Goal: Transaction & Acquisition: Book appointment/travel/reservation

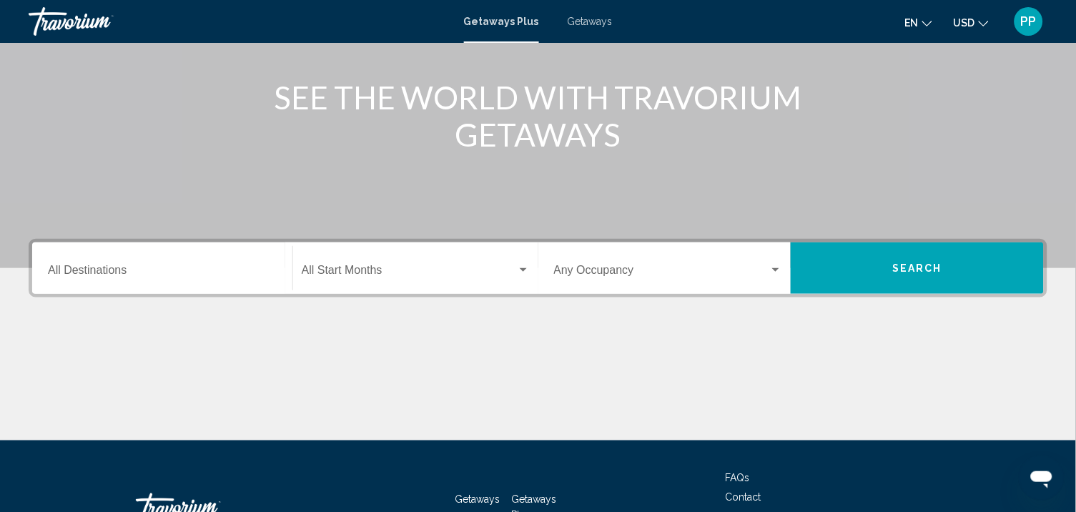
scroll to position [166, 0]
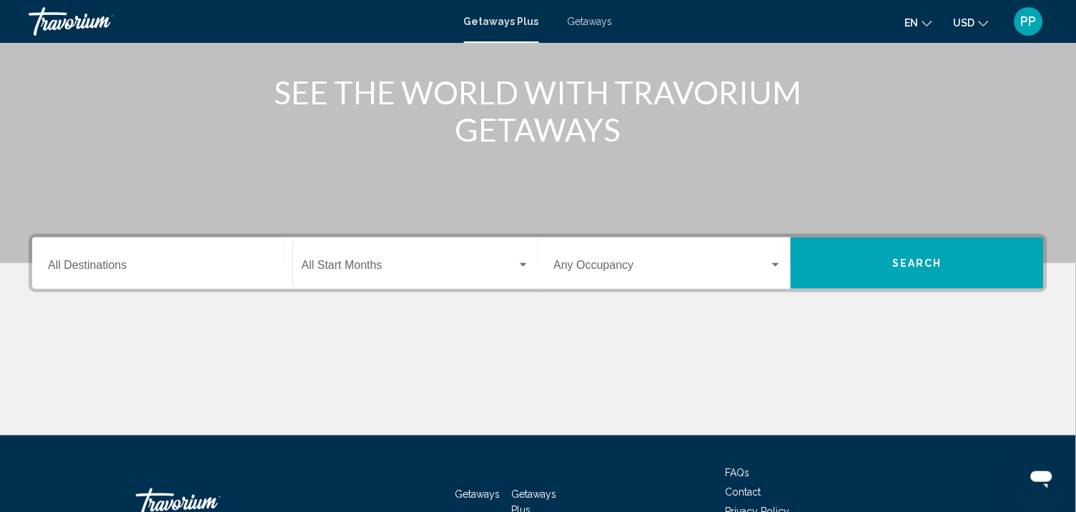
click at [70, 275] on input "Destination All Destinations" at bounding box center [162, 268] width 229 height 13
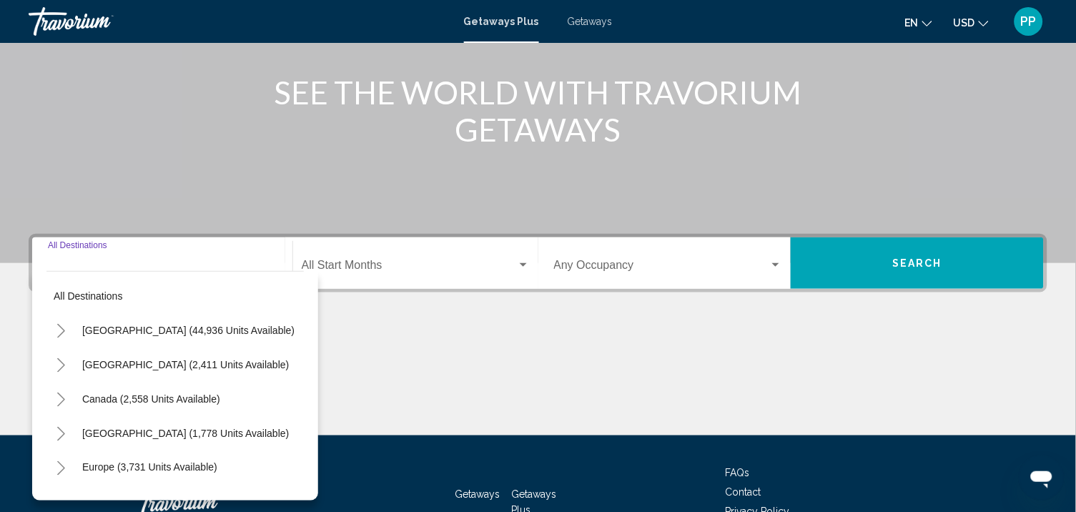
scroll to position [307, 0]
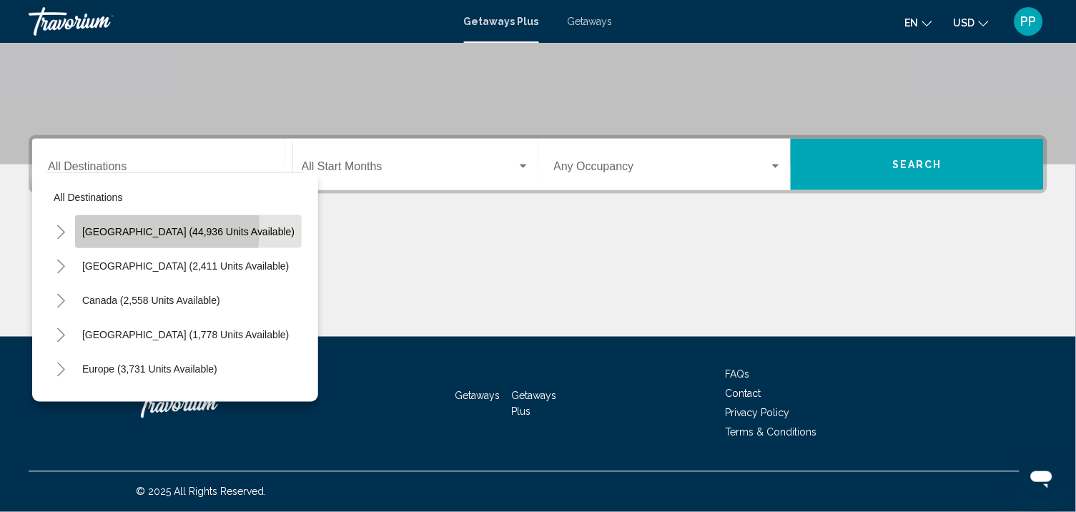
click at [115, 226] on span "United States (44,936 units available)" at bounding box center [188, 231] width 212 height 11
type input "**********"
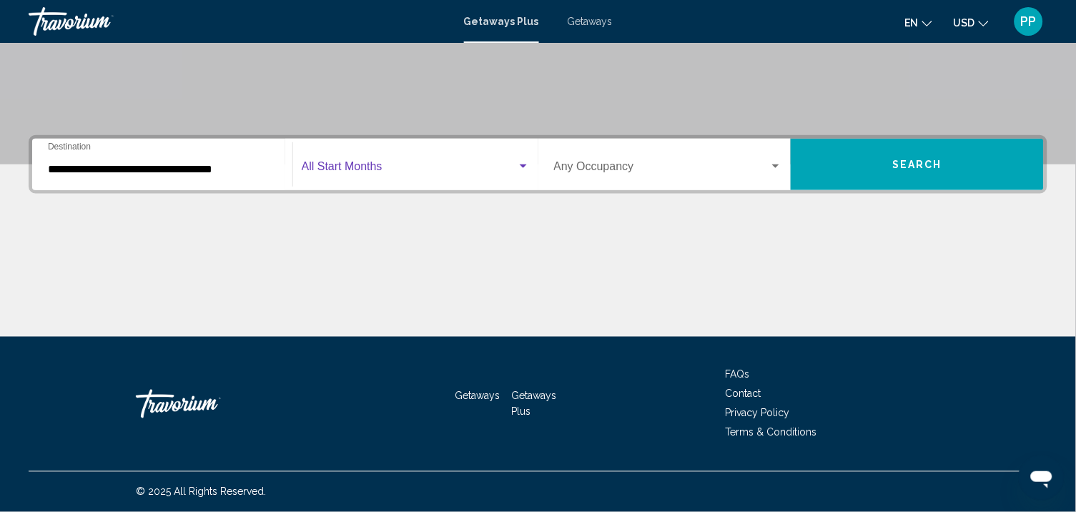
click at [356, 163] on span "Search widget" at bounding box center [409, 169] width 215 height 13
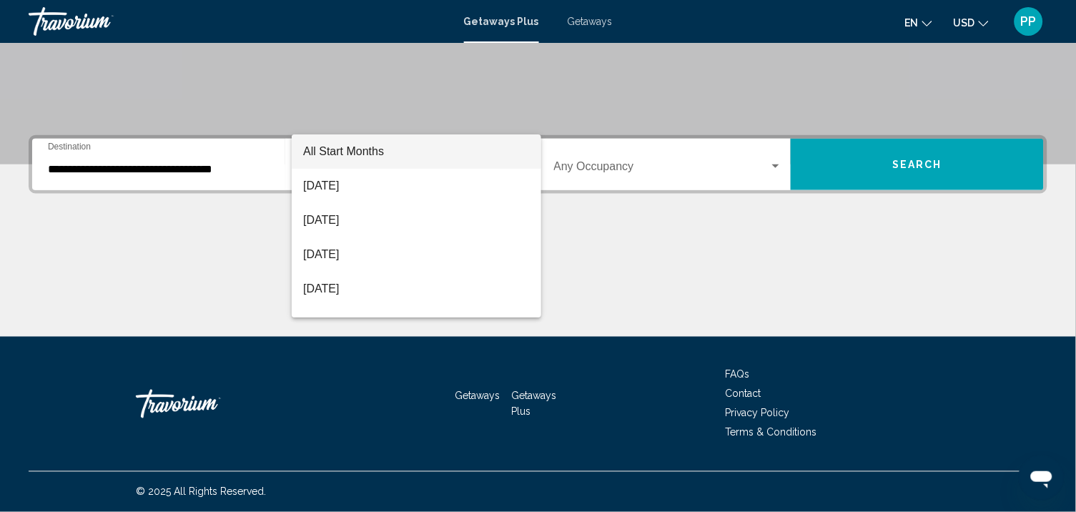
click at [908, 149] on div at bounding box center [538, 256] width 1076 height 512
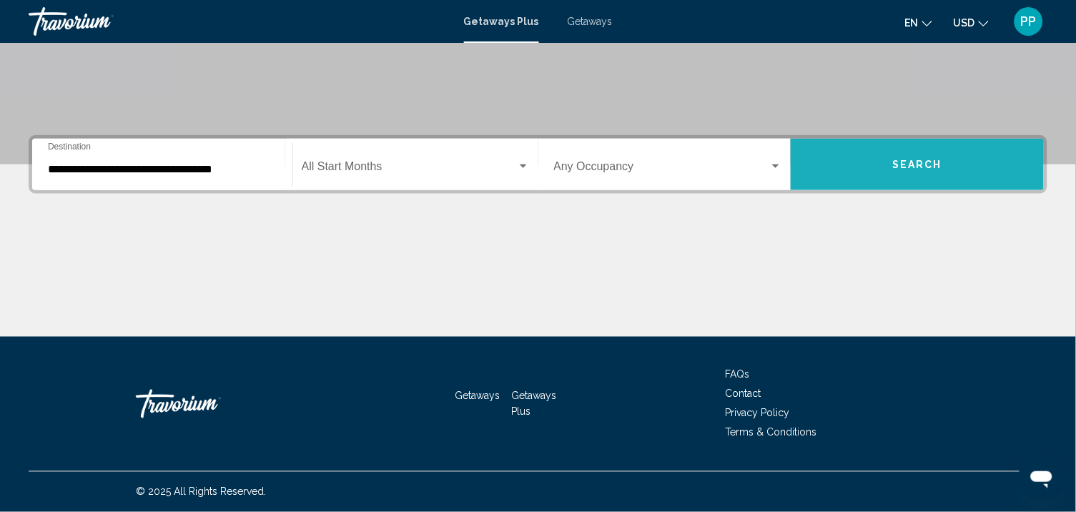
click at [908, 159] on span "Search" at bounding box center [917, 164] width 50 height 11
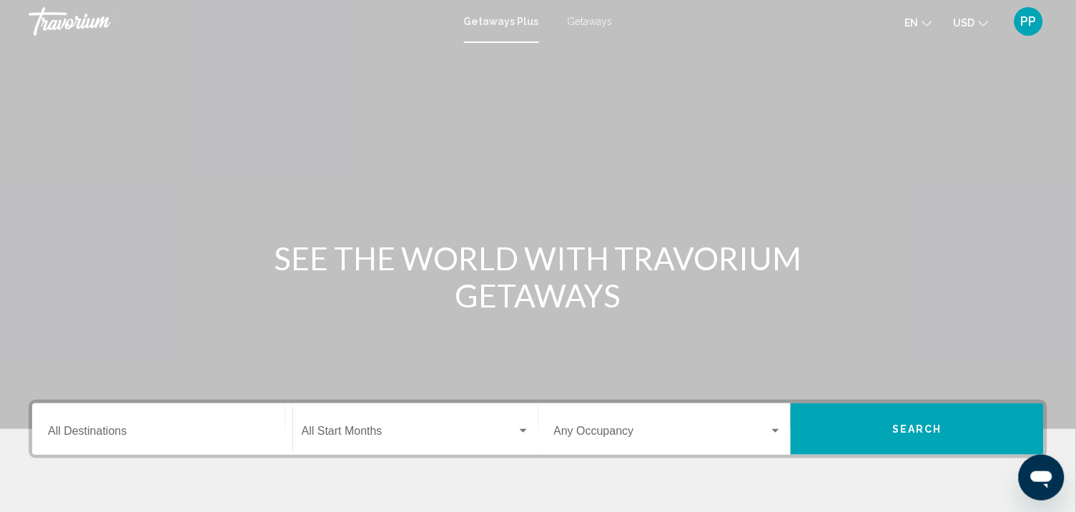
click at [223, 441] on input "Destination All Destinations" at bounding box center [162, 434] width 229 height 13
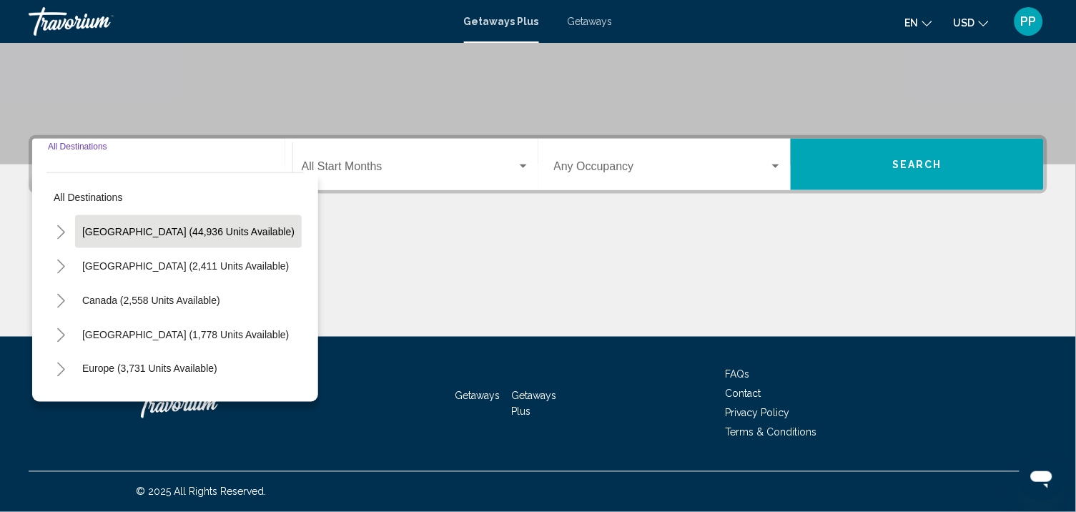
click at [124, 226] on span "United States (44,936 units available)" at bounding box center [188, 231] width 212 height 11
type input "**********"
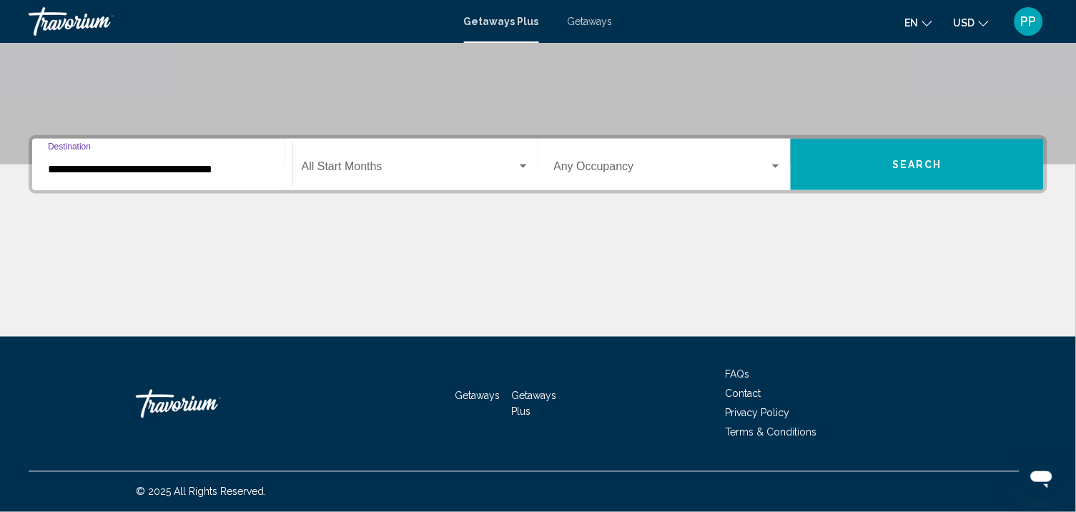
click at [923, 159] on span "Search" at bounding box center [917, 164] width 50 height 11
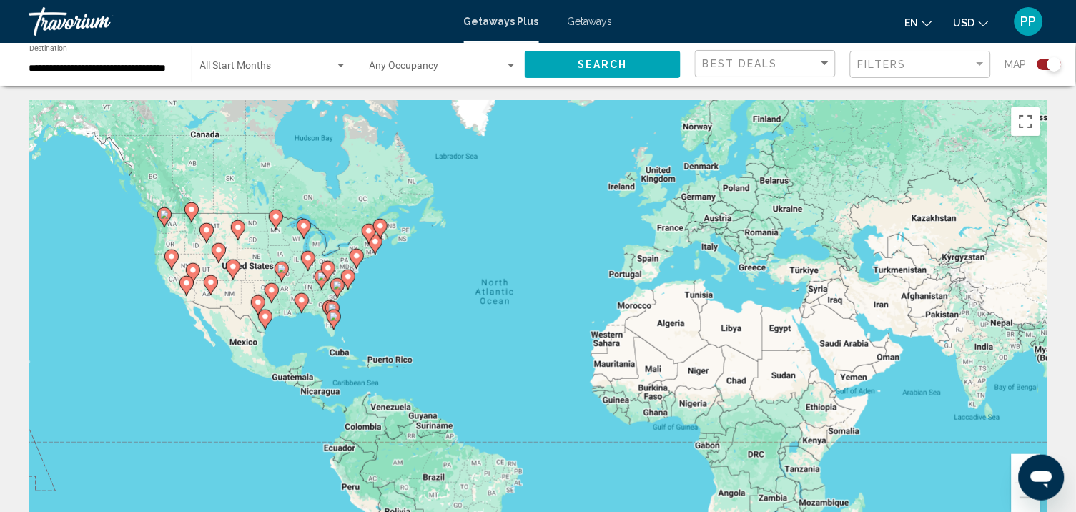
click at [344, 333] on div "To activate drag with keyboard, press Alt + Enter. Once in keyboard drag state,…" at bounding box center [538, 314] width 1019 height 429
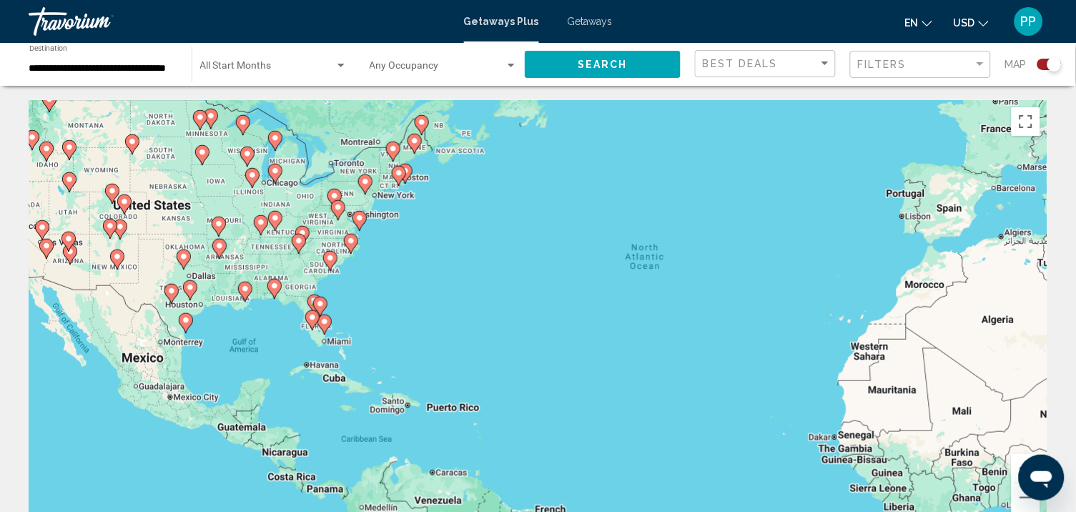
click at [347, 330] on div "To activate drag with keyboard, press Alt + Enter. Once in keyboard drag state,…" at bounding box center [538, 314] width 1019 height 429
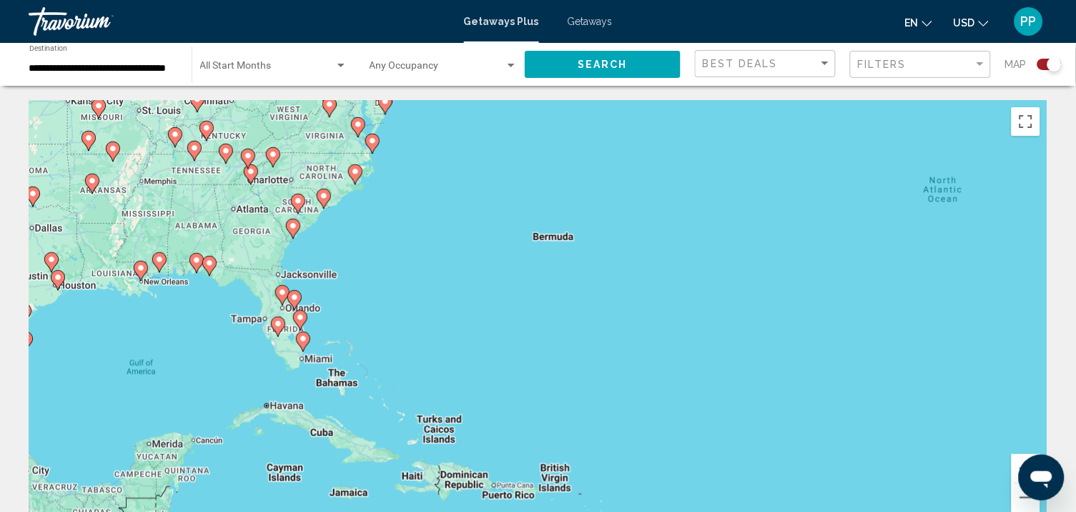
click at [347, 330] on div "To activate drag with keyboard, press Alt + Enter. Once in keyboard drag state,…" at bounding box center [538, 314] width 1019 height 429
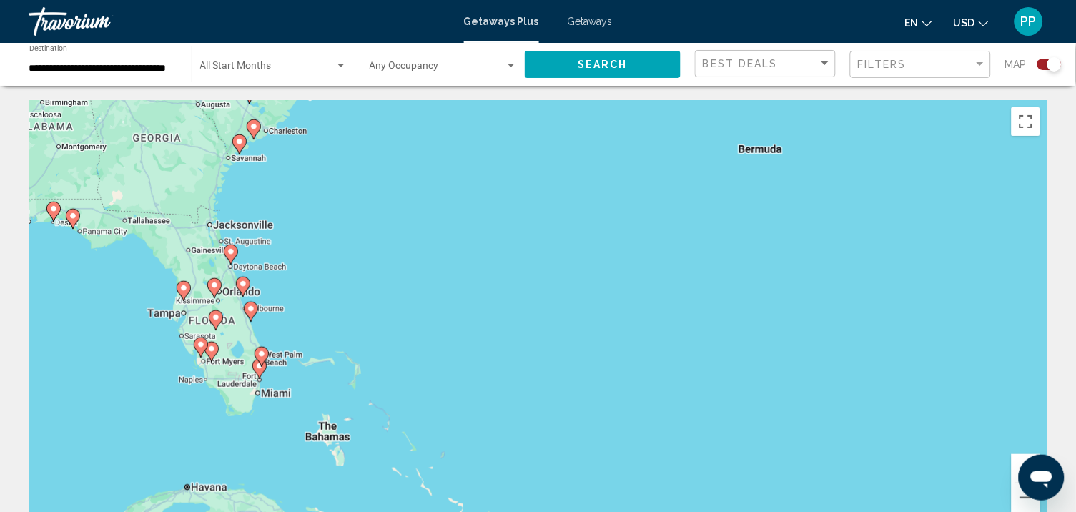
click at [347, 330] on div "To activate drag with keyboard, press Alt + Enter. Once in keyboard drag state,…" at bounding box center [538, 314] width 1019 height 429
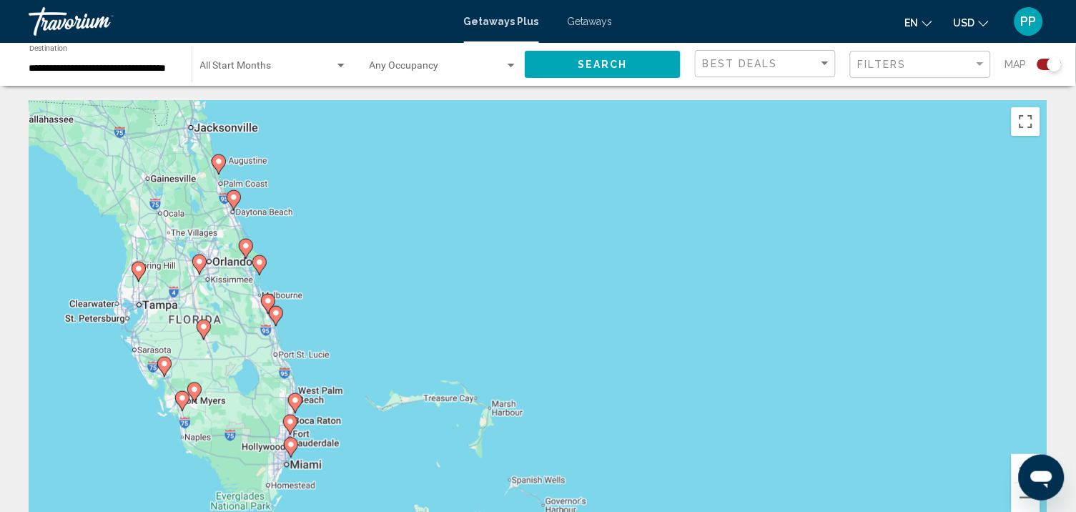
drag, startPoint x: 239, startPoint y: 346, endPoint x: 360, endPoint y: 348, distance: 120.9
click at [360, 348] on div "To activate drag with keyboard, press Alt + Enter. Once in keyboard drag state,…" at bounding box center [538, 314] width 1019 height 429
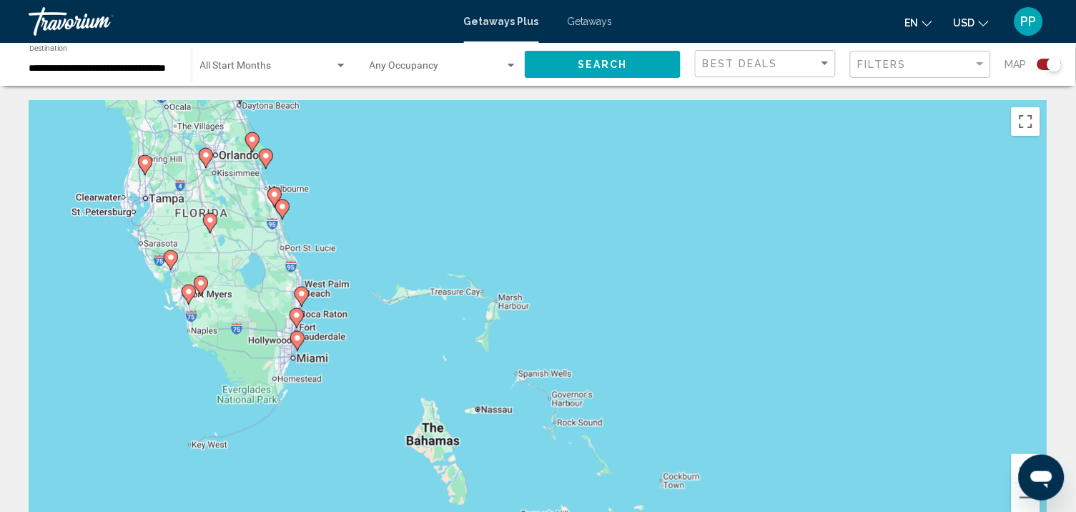
drag, startPoint x: 332, startPoint y: 478, endPoint x: 337, endPoint y: 370, distance: 108.1
click at [337, 370] on div "To activate drag with keyboard, press Alt + Enter. Once in keyboard drag state,…" at bounding box center [538, 314] width 1019 height 429
click at [297, 342] on image "Main content" at bounding box center [297, 337] width 9 height 9
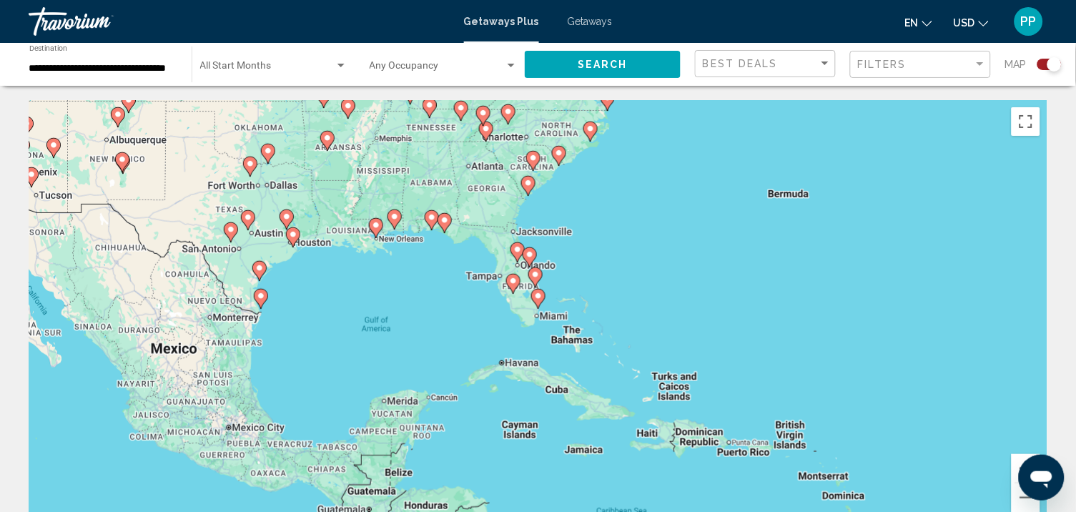
click at [537, 308] on icon "Main content" at bounding box center [537, 299] width 13 height 19
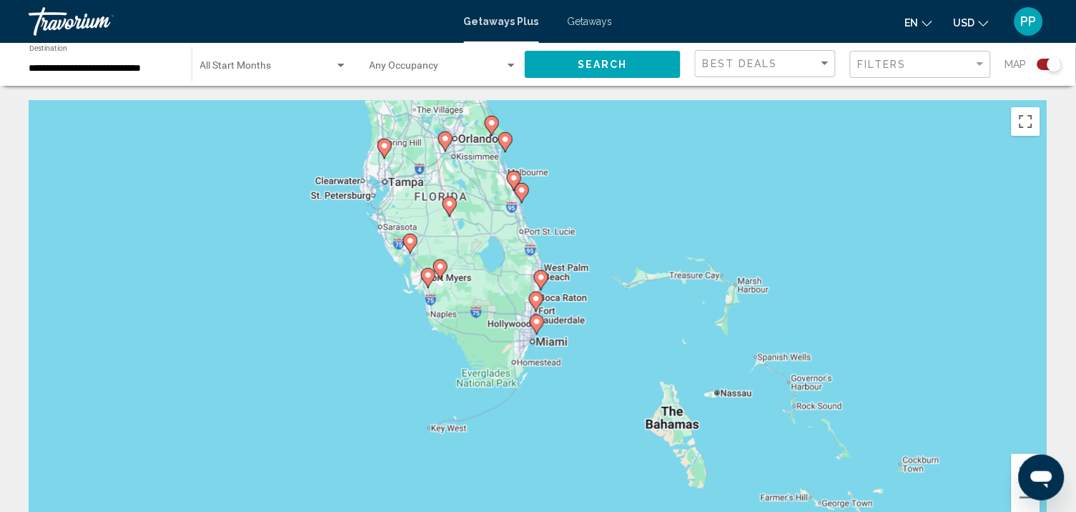
click at [535, 335] on gmp-advanced-marker "Main content" at bounding box center [537, 324] width 14 height 21
type input "**********"
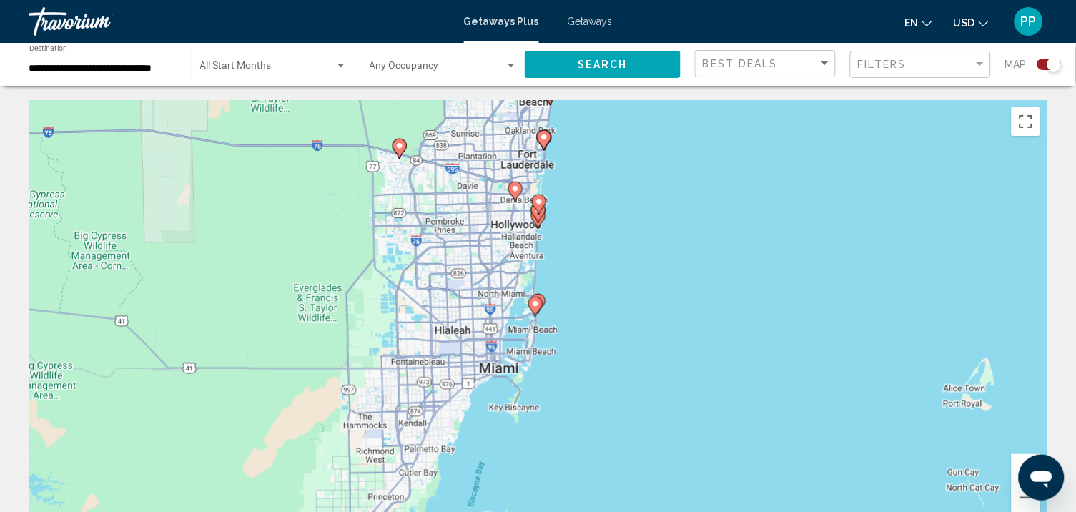
click at [536, 315] on icon "Main content" at bounding box center [534, 306] width 13 height 19
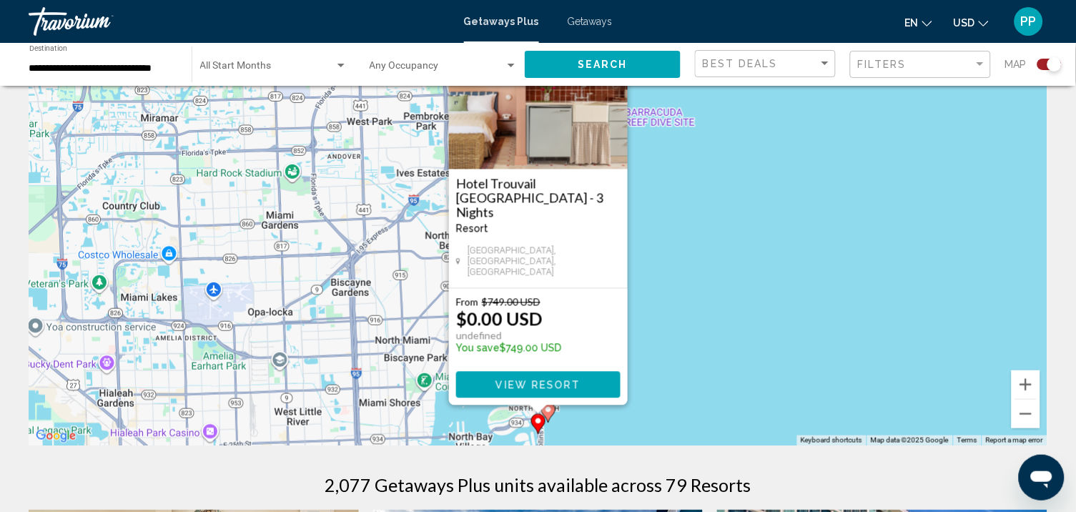
scroll to position [84, 0]
click at [555, 423] on gmp-advanced-marker "Main content" at bounding box center [548, 412] width 14 height 21
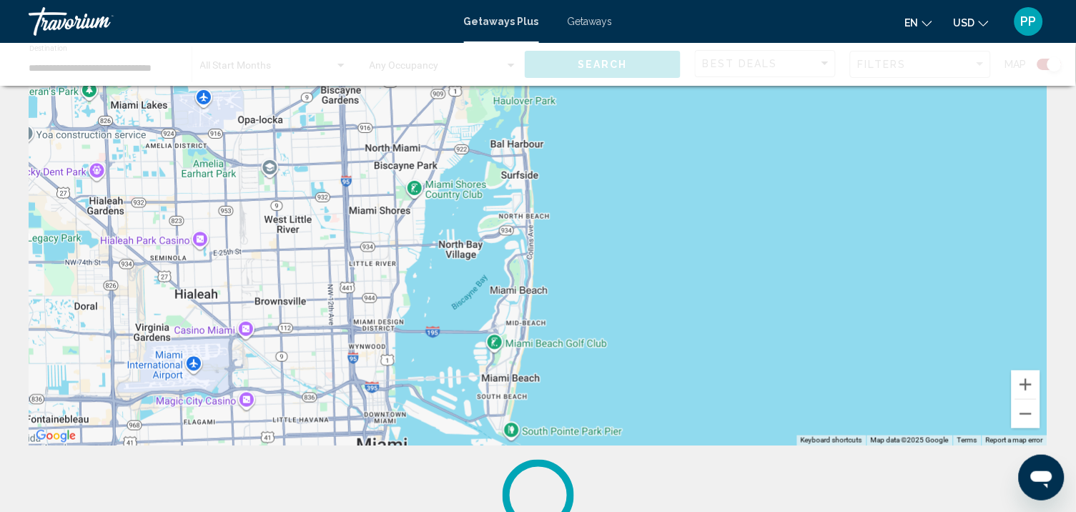
scroll to position [0, 0]
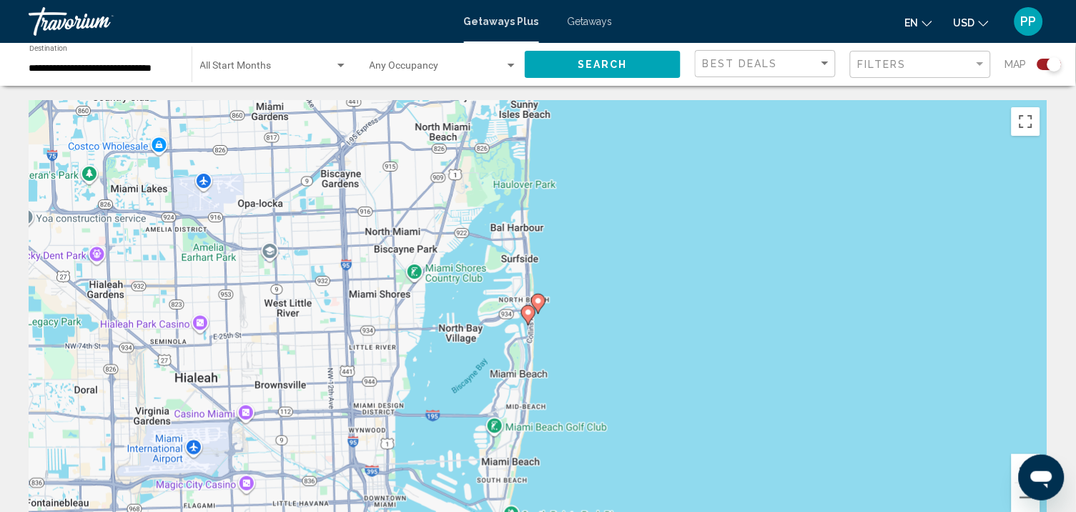
click at [540, 313] on icon "Main content" at bounding box center [537, 304] width 13 height 19
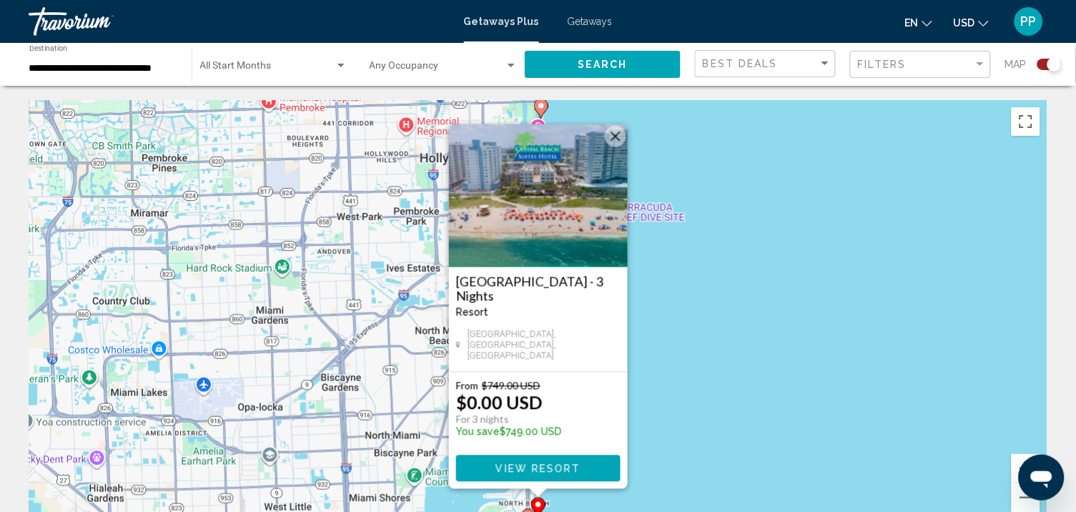
click at [654, 399] on div "To activate drag with keyboard, press Alt + Enter. Once in keyboard drag state,…" at bounding box center [538, 314] width 1019 height 429
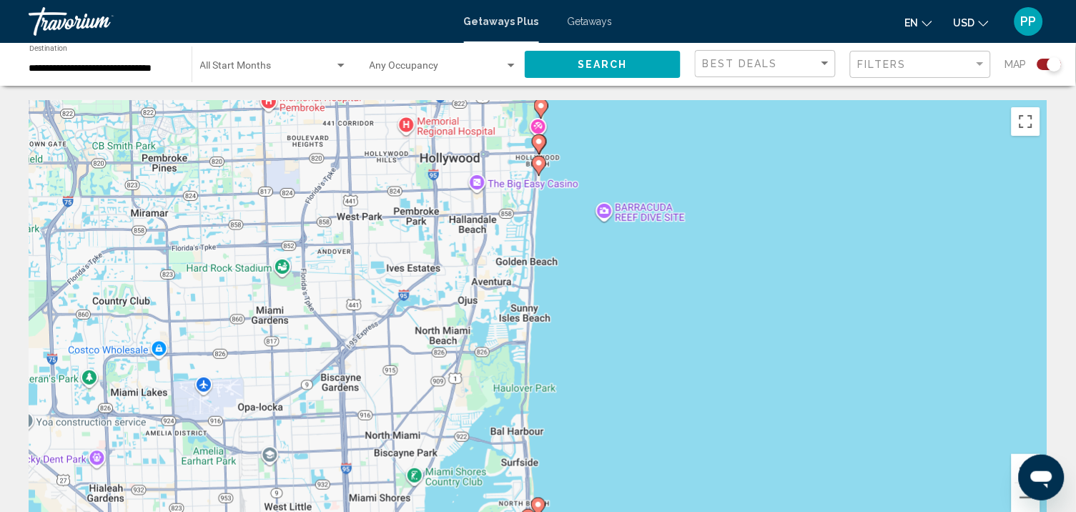
click at [577, 394] on div "To activate drag with keyboard, press Alt + Enter. Once in keyboard drag state,…" at bounding box center [538, 314] width 1019 height 429
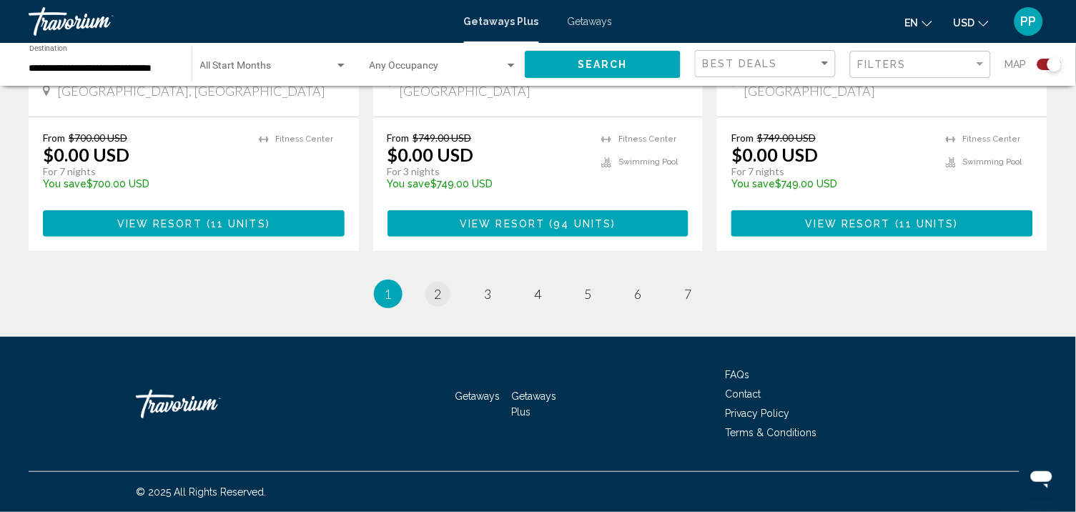
scroll to position [2471, 0]
click at [435, 286] on span "2" at bounding box center [438, 294] width 7 height 16
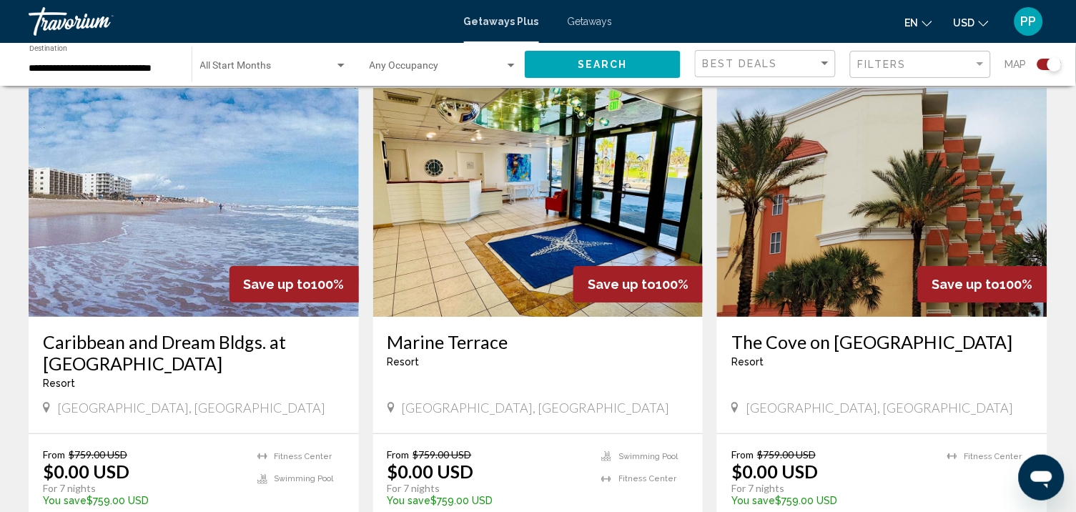
scroll to position [990, 0]
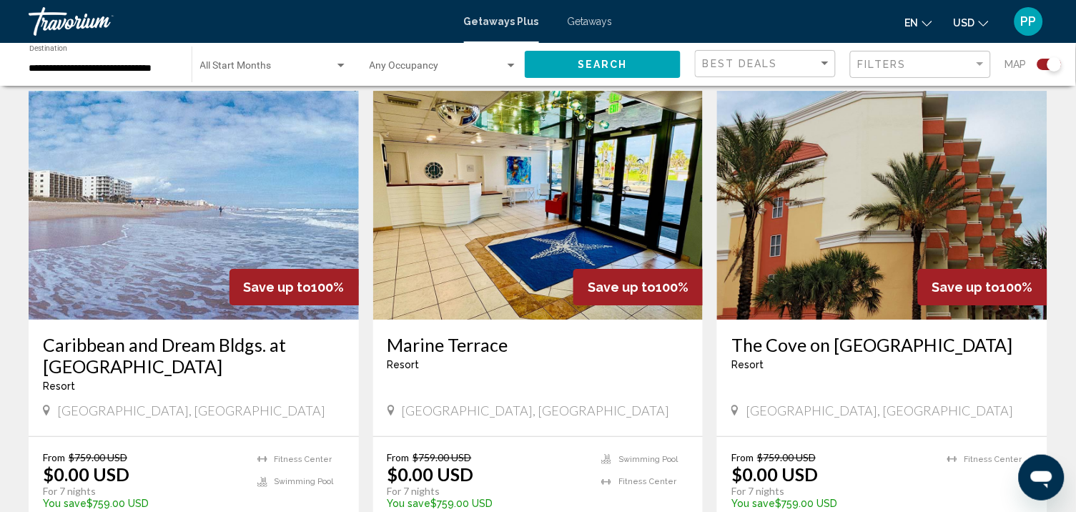
click at [212, 252] on img "Main content" at bounding box center [194, 205] width 330 height 229
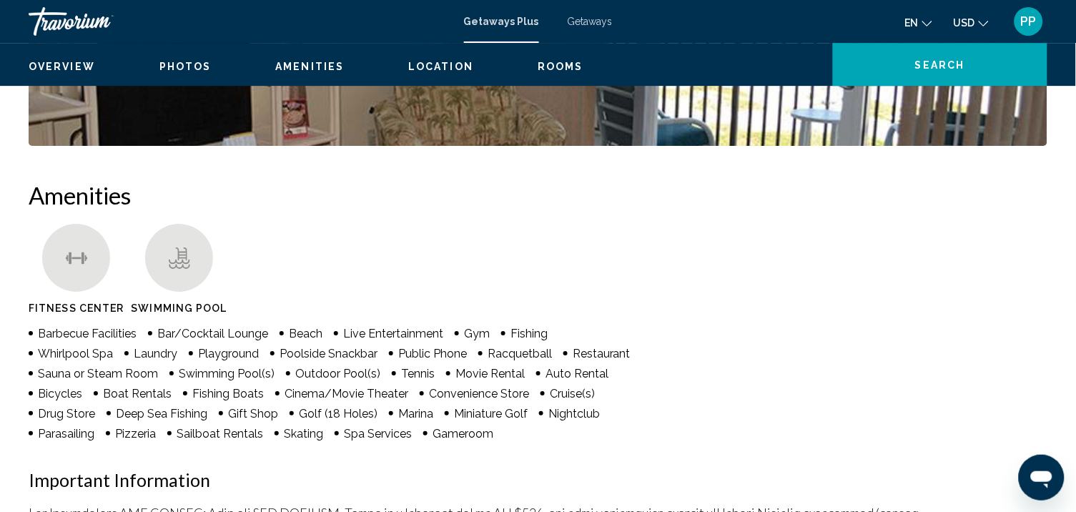
scroll to position [973, 0]
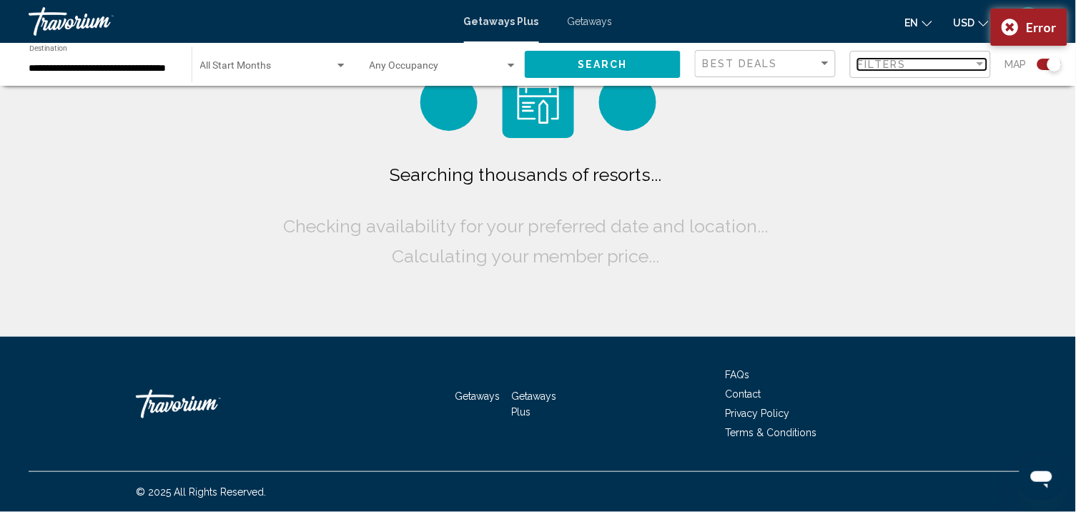
click at [925, 70] on div "Filters" at bounding box center [916, 64] width 116 height 11
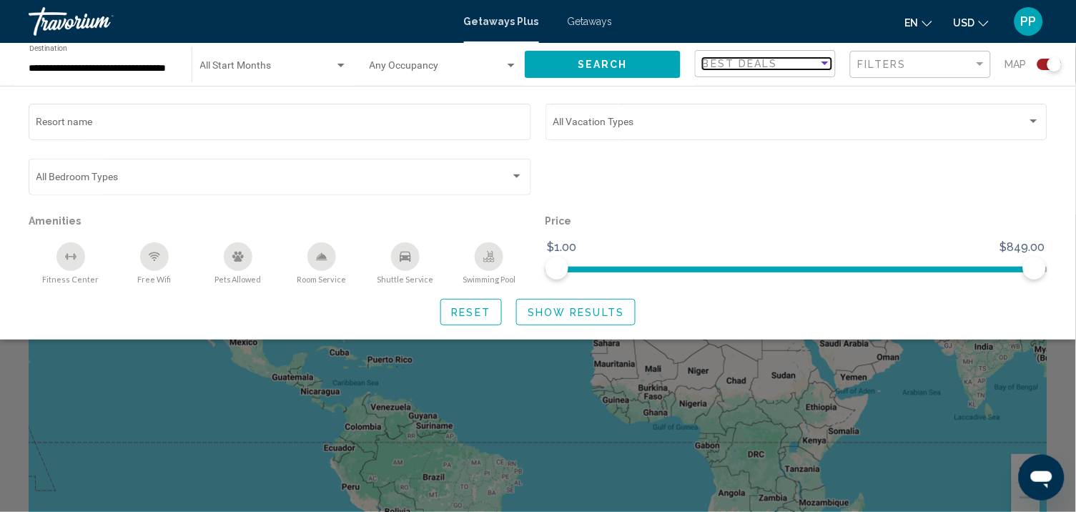
click at [764, 69] on span "Best Deals" at bounding box center [740, 63] width 75 height 11
click at [860, 97] on div at bounding box center [538, 256] width 1076 height 512
click at [870, 78] on div "Filters" at bounding box center [922, 64] width 129 height 26
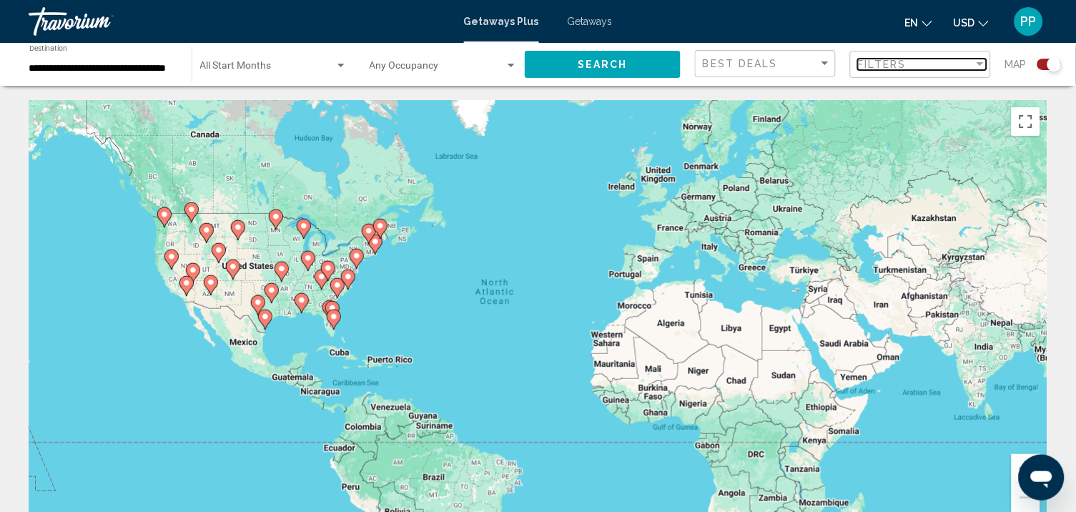
click at [872, 70] on span "Filters" at bounding box center [882, 64] width 49 height 11
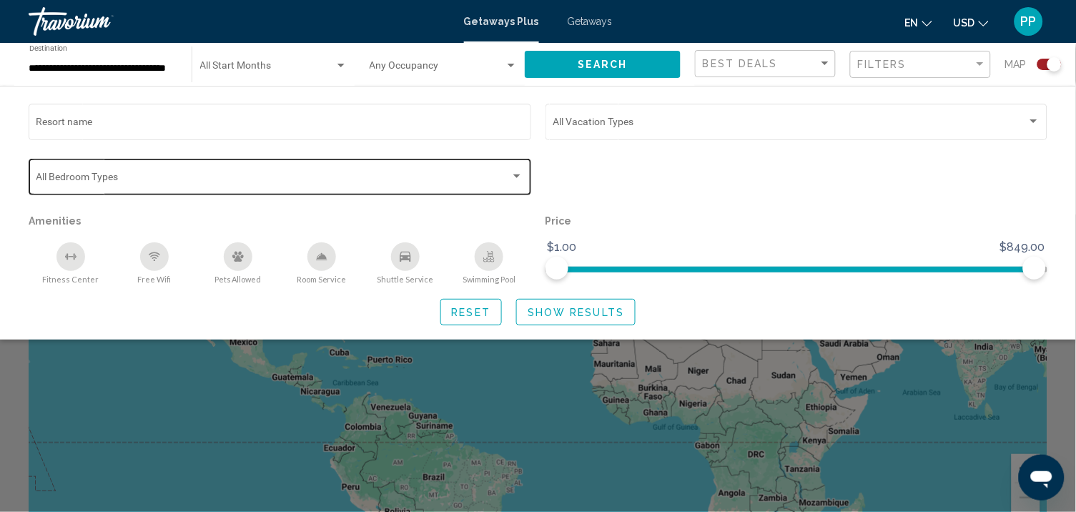
click at [129, 180] on span "Search widget" at bounding box center [273, 179] width 475 height 11
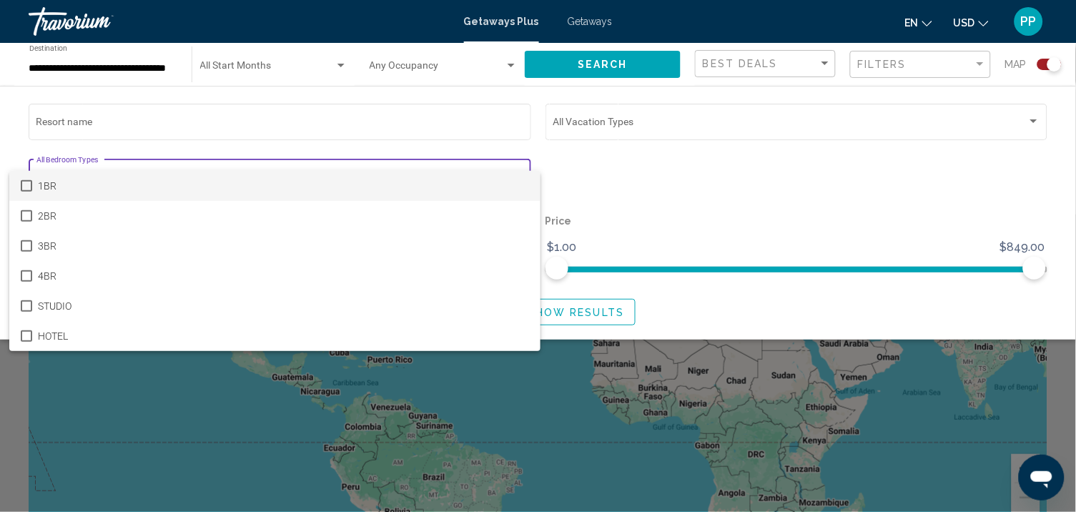
click at [137, 135] on div at bounding box center [538, 256] width 1076 height 512
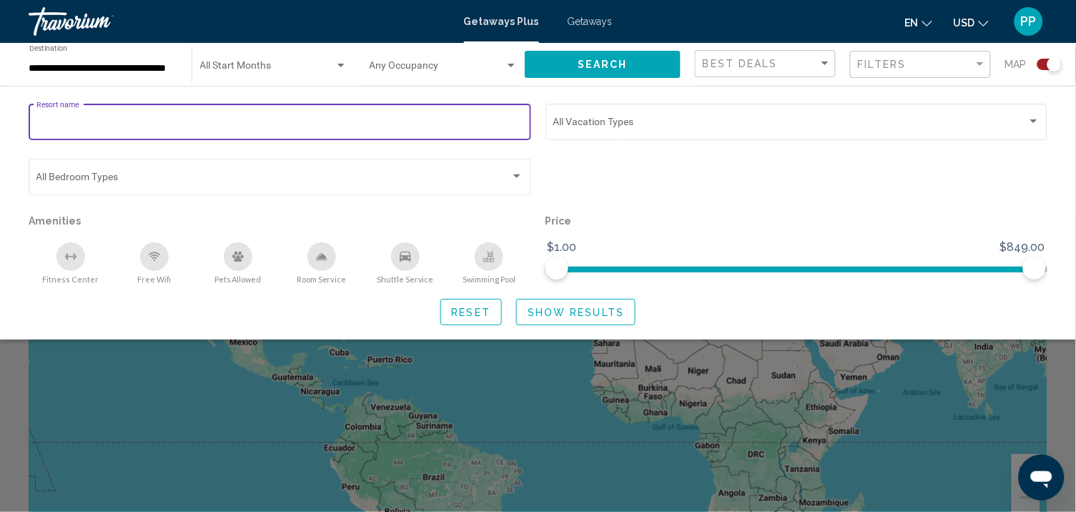
click at [137, 130] on input "Resort name" at bounding box center [280, 124] width 488 height 11
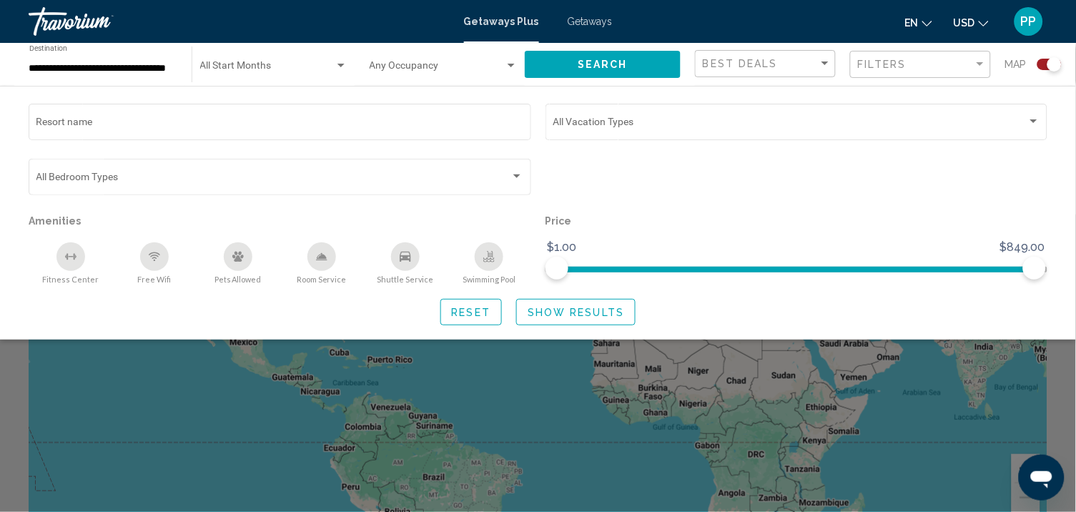
click at [21, 144] on div "Resort name Vacation Types All Vacation Types Bedroom Types All Bedroom Types A…" at bounding box center [538, 213] width 1076 height 225
click at [595, 325] on button "Show Results" at bounding box center [575, 312] width 119 height 26
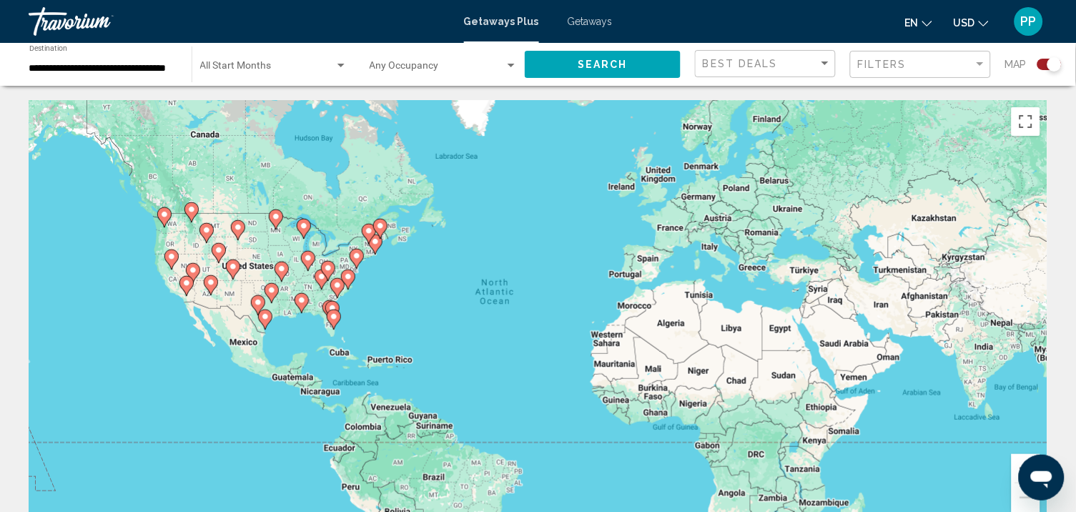
click at [336, 321] on image "Main content" at bounding box center [334, 317] width 9 height 9
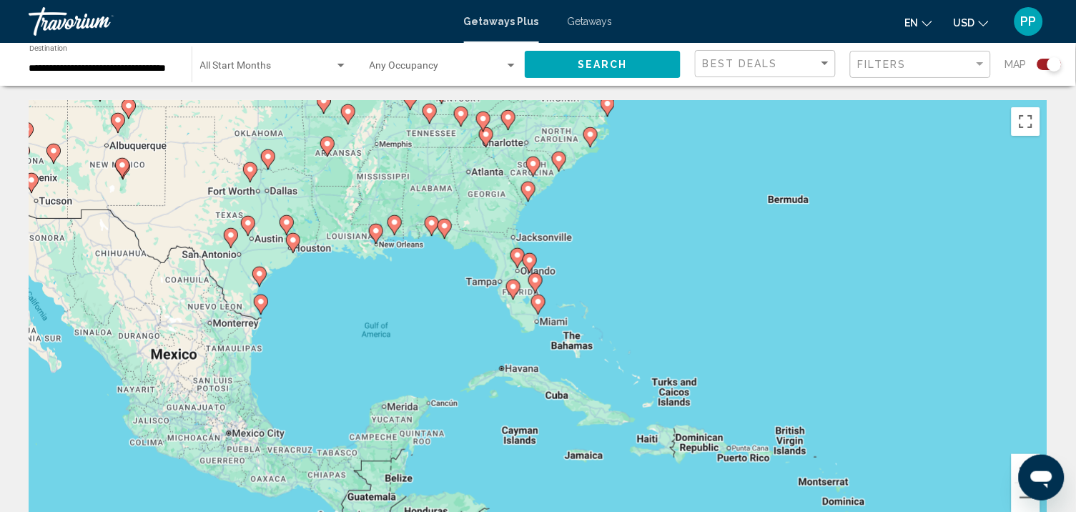
click at [542, 315] on gmp-advanced-marker "Main content" at bounding box center [538, 304] width 14 height 21
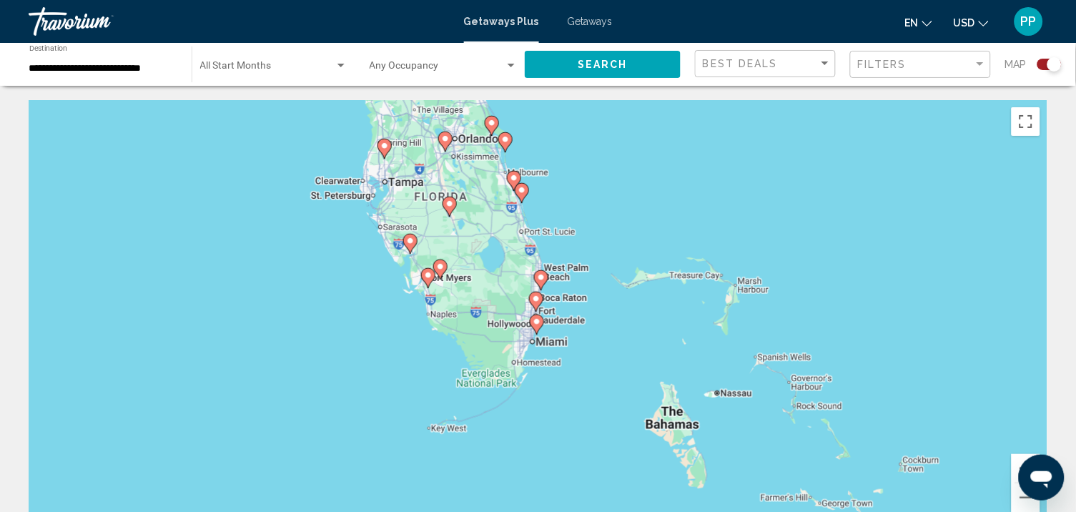
click at [539, 326] on image "Main content" at bounding box center [537, 322] width 9 height 9
type input "**********"
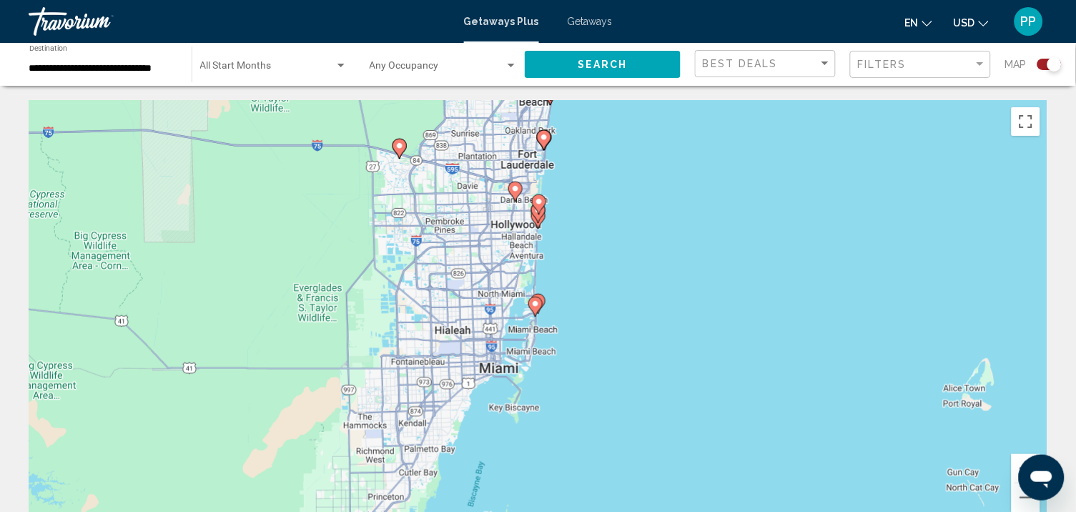
click at [539, 328] on div "To navigate, press the arrow keys. To activate drag with keyboard, press Alt + …" at bounding box center [538, 314] width 1019 height 429
click at [536, 215] on gmp-advanced-marker "Main content" at bounding box center [539, 204] width 14 height 21
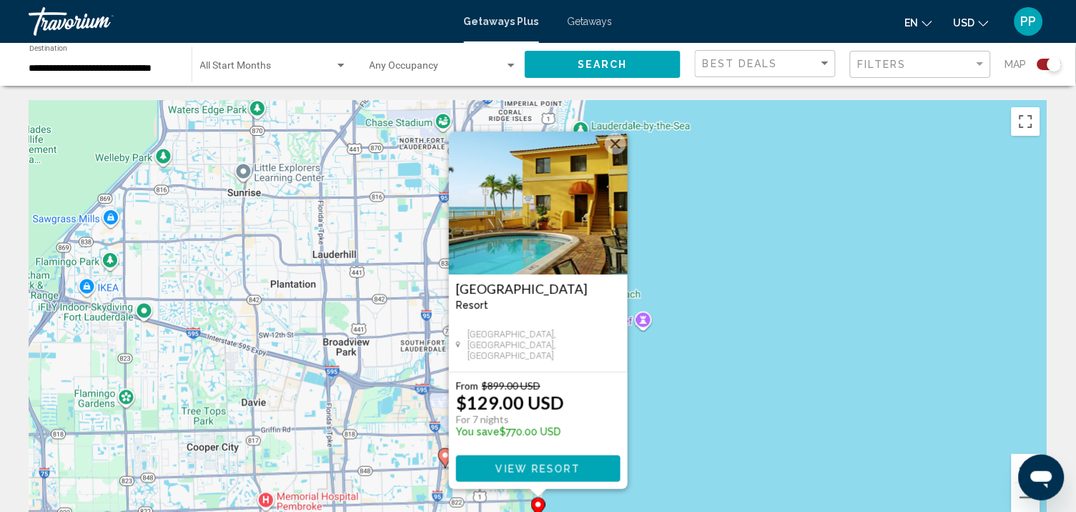
click at [536, 253] on img "Main content" at bounding box center [538, 203] width 179 height 143
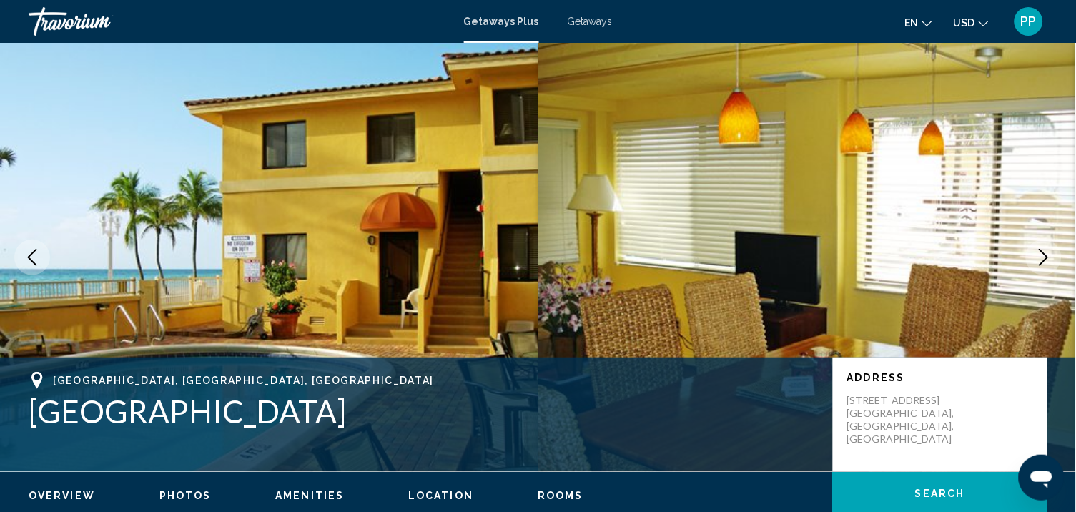
click at [1053, 270] on button "Next image" at bounding box center [1044, 258] width 36 height 36
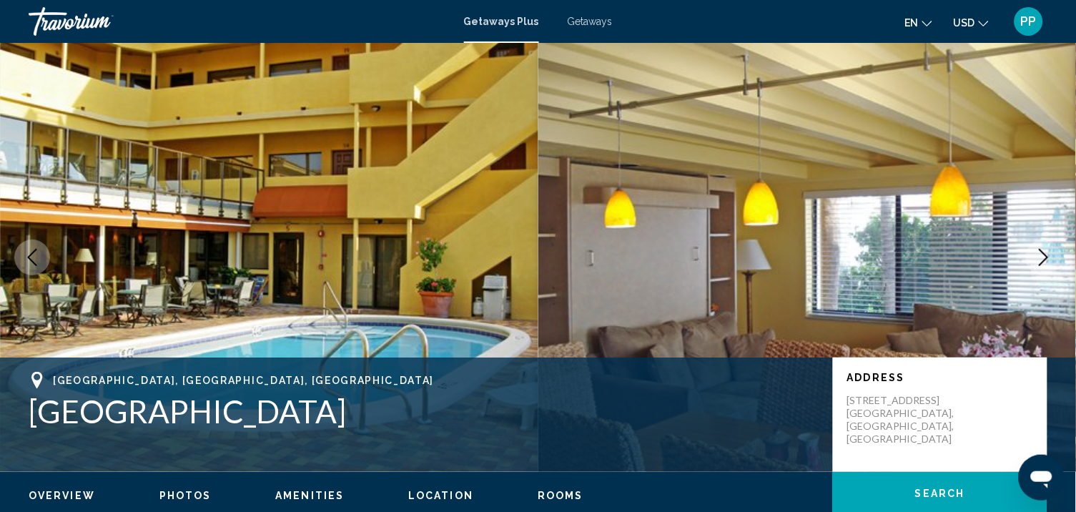
click at [1053, 270] on button "Next image" at bounding box center [1044, 258] width 36 height 36
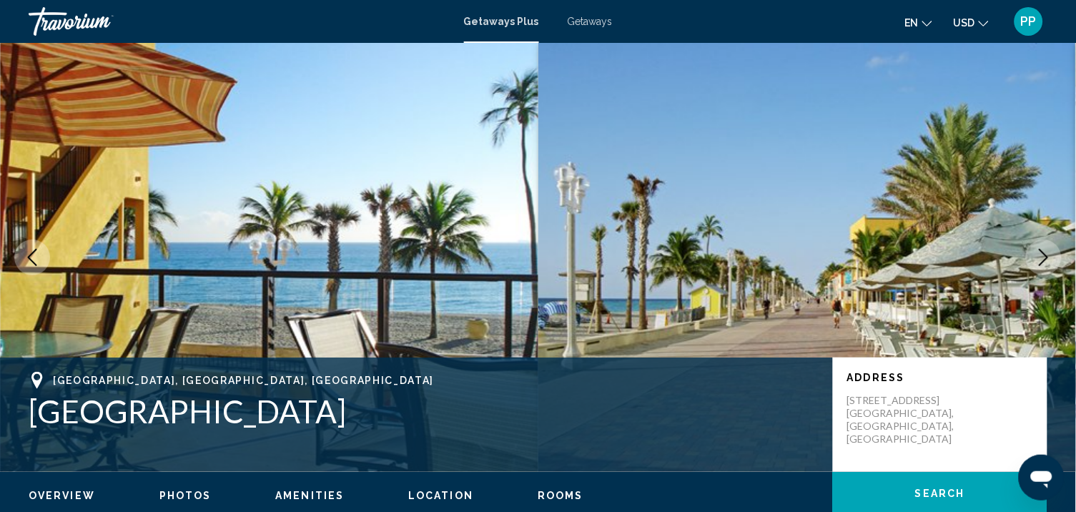
click at [1053, 270] on button "Next image" at bounding box center [1044, 258] width 36 height 36
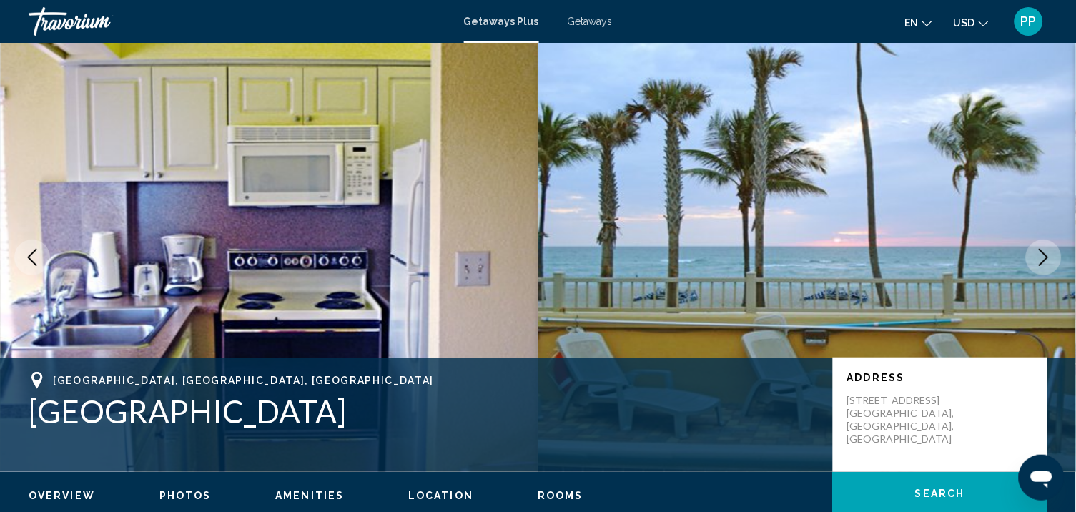
click at [1053, 270] on button "Next image" at bounding box center [1044, 258] width 36 height 36
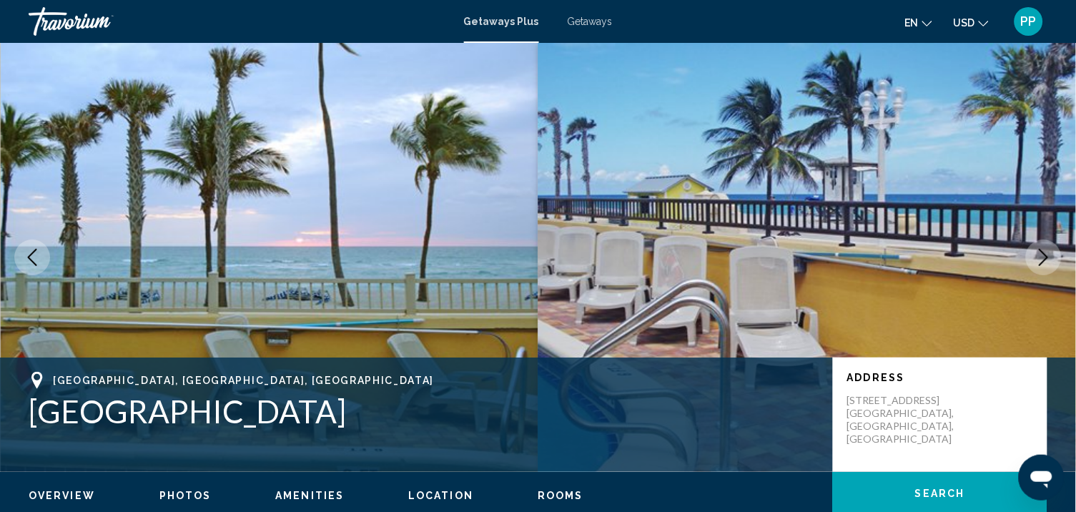
click at [1053, 271] on button "Next image" at bounding box center [1044, 258] width 36 height 36
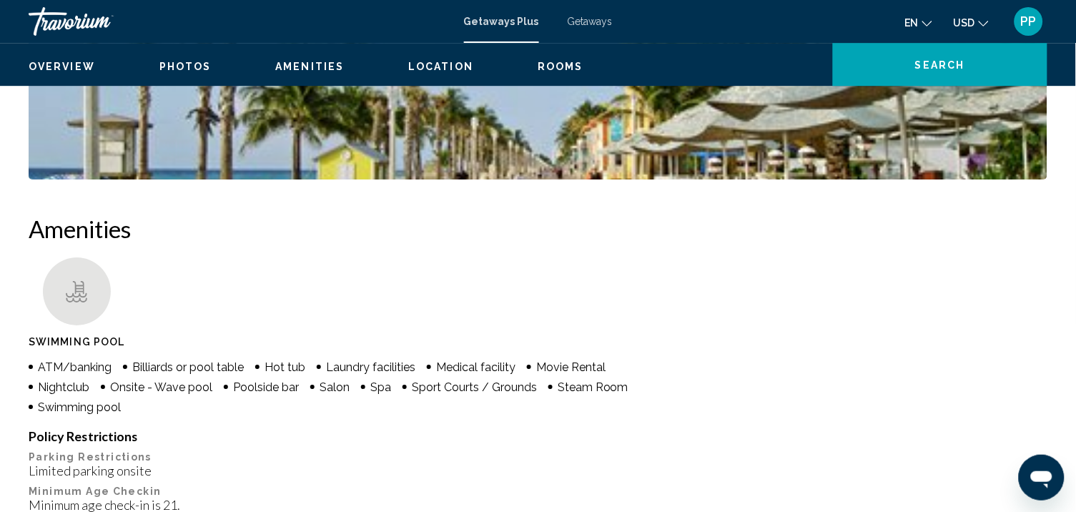
scroll to position [712, 0]
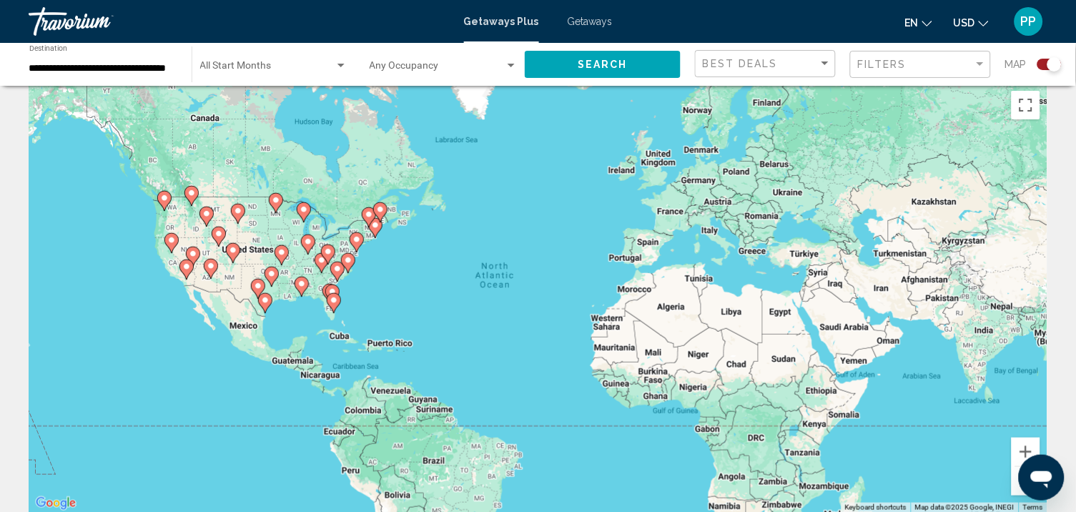
scroll to position [30, 0]
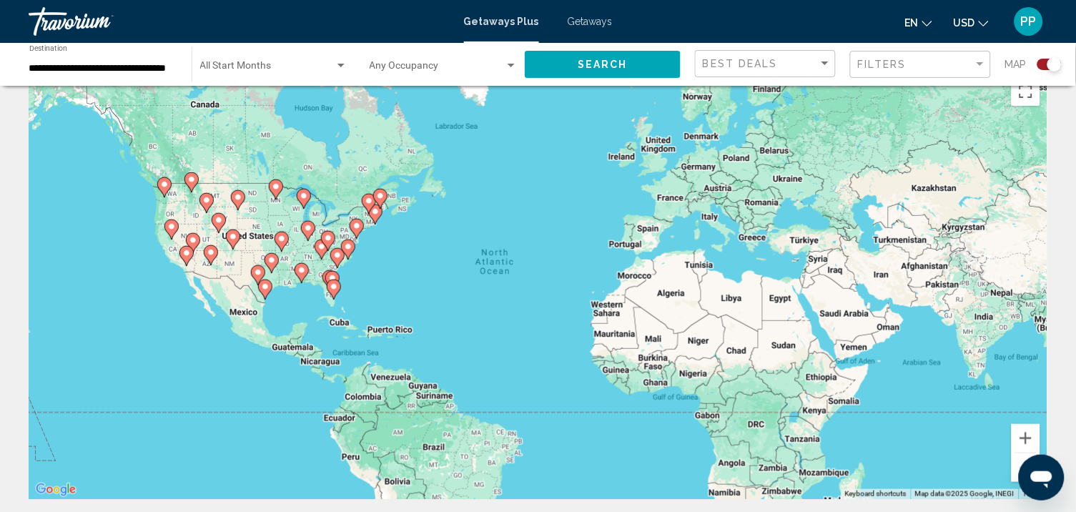
click at [338, 298] on gmp-advanced-marker "Main content" at bounding box center [334, 289] width 14 height 21
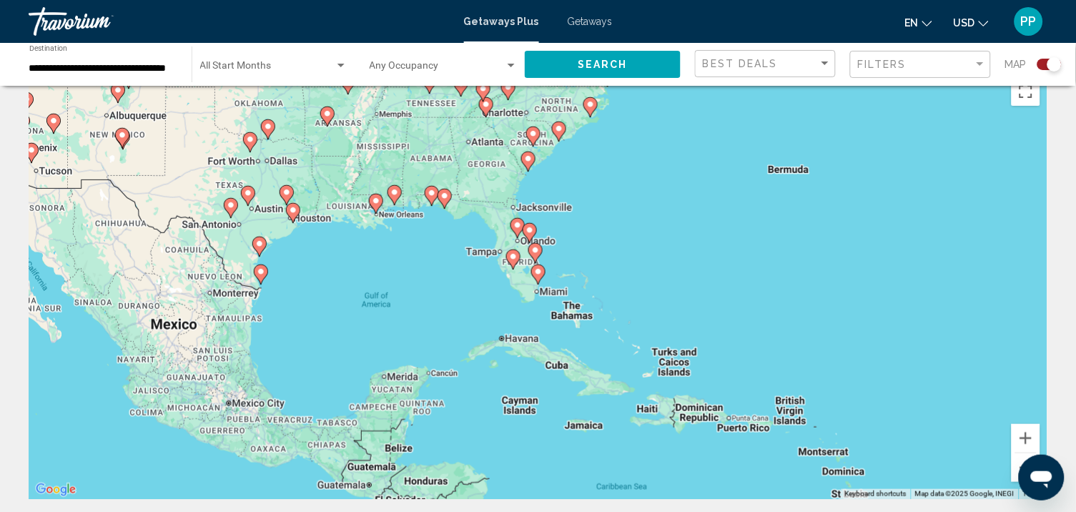
click at [546, 287] on div "To navigate, press the arrow keys. To activate drag with keyboard, press Alt + …" at bounding box center [538, 284] width 1019 height 429
click at [539, 284] on icon "Main content" at bounding box center [537, 274] width 13 height 19
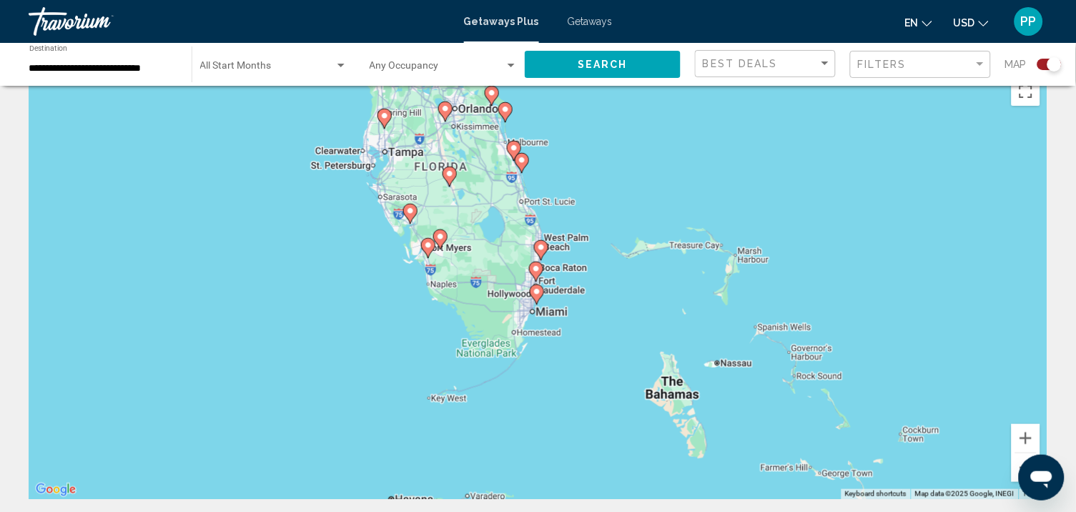
click at [539, 303] on icon "Main content" at bounding box center [536, 294] width 13 height 19
type input "**********"
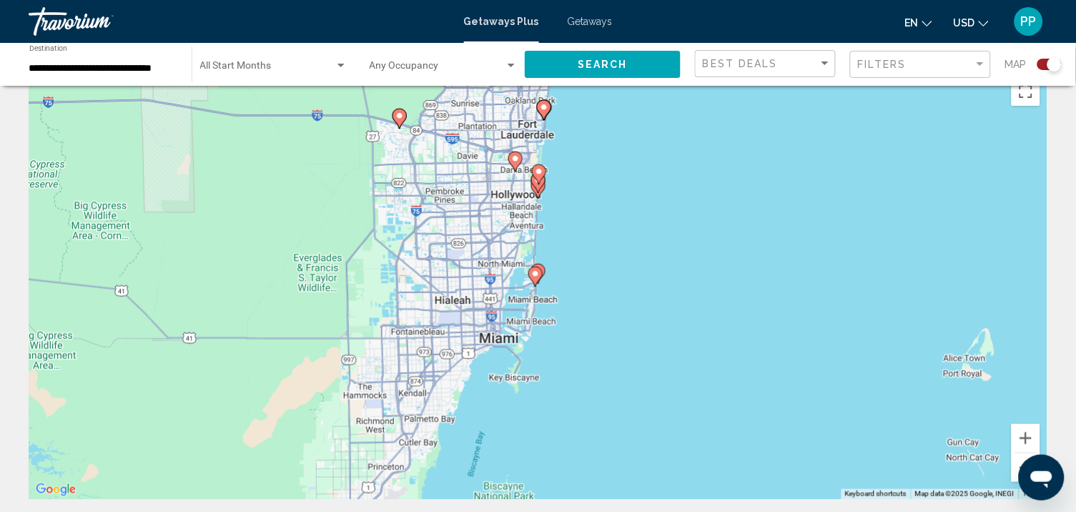
click at [537, 198] on icon "Main content" at bounding box center [537, 188] width 13 height 19
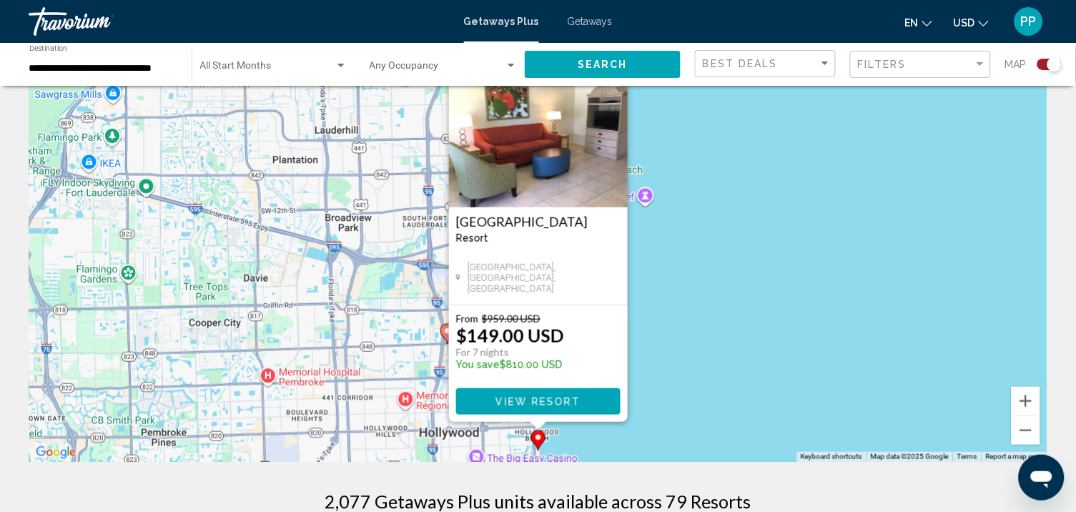
scroll to position [78, 0]
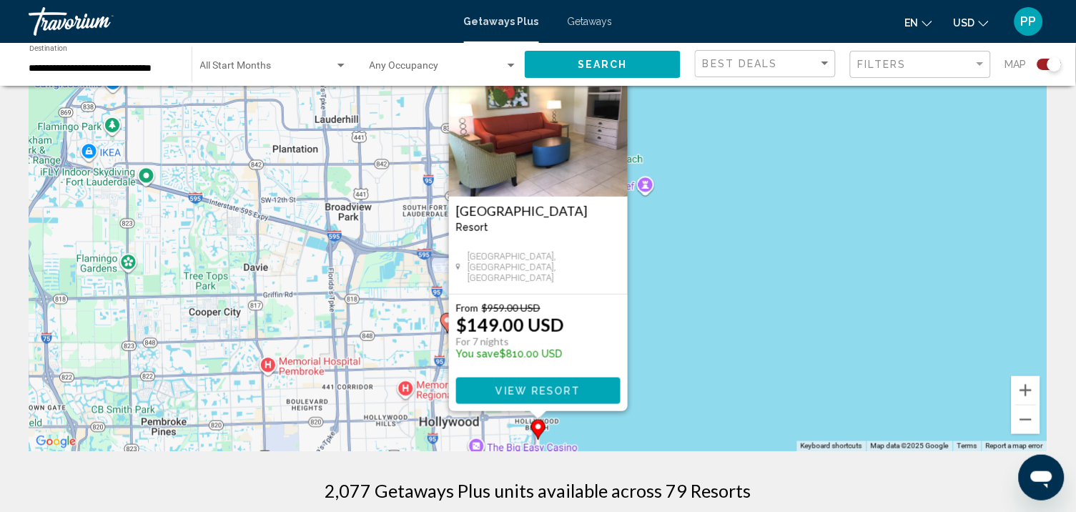
click at [517, 425] on div "To activate drag with keyboard, press Alt + Enter. Once in keyboard drag state,…" at bounding box center [538, 236] width 1019 height 429
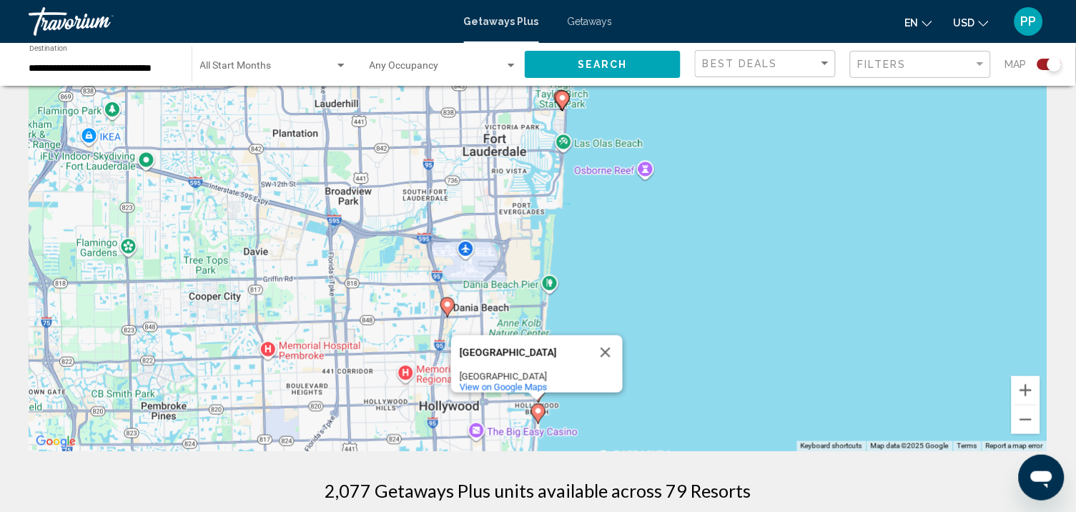
click at [556, 416] on div "To activate drag with keyboard, press Alt + Enter. Once in keyboard drag state,…" at bounding box center [538, 236] width 1019 height 429
click at [577, 410] on div "To activate drag with keyboard, press Alt + Enter. Once in keyboard drag state,…" at bounding box center [538, 236] width 1019 height 429
click at [604, 349] on button "Close" at bounding box center [606, 352] width 34 height 34
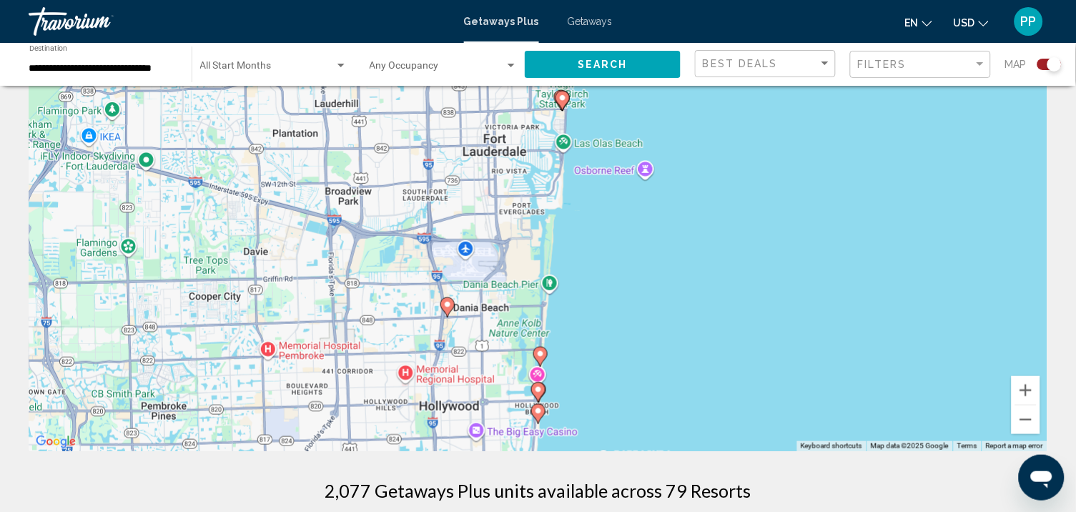
click at [536, 394] on image "Main content" at bounding box center [538, 389] width 9 height 9
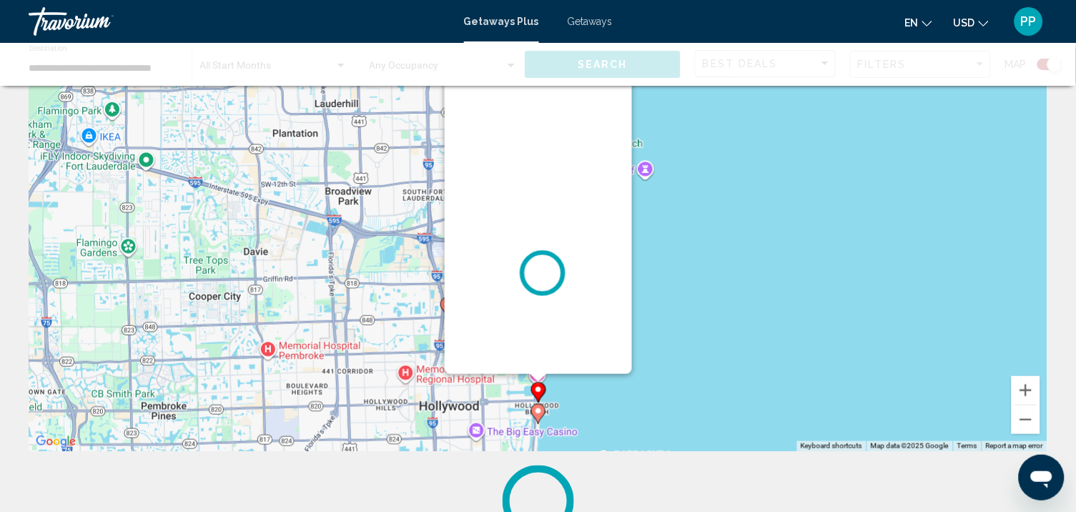
scroll to position [0, 0]
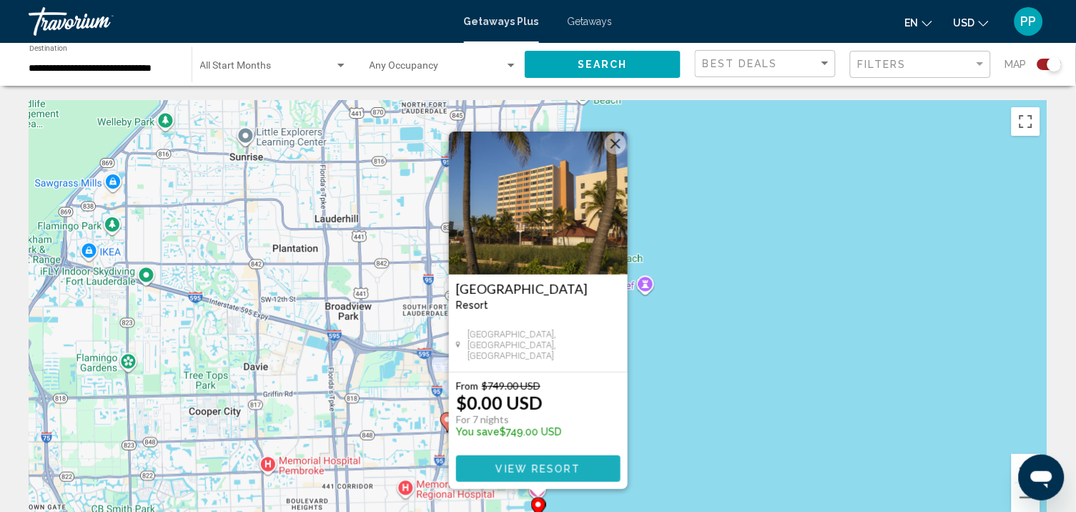
click at [552, 475] on span "View Resort" at bounding box center [538, 468] width 85 height 11
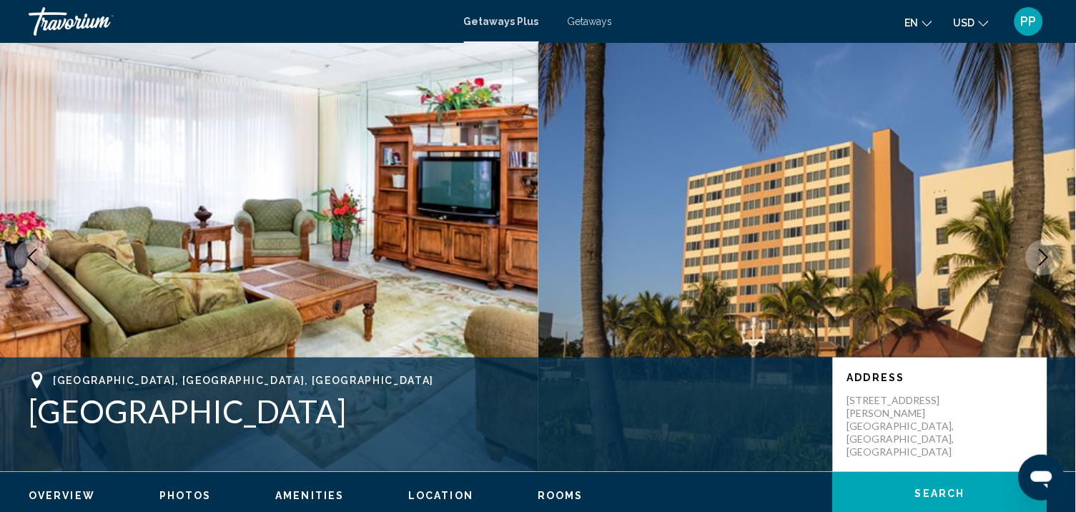
click at [1056, 275] on button "Next image" at bounding box center [1044, 258] width 36 height 36
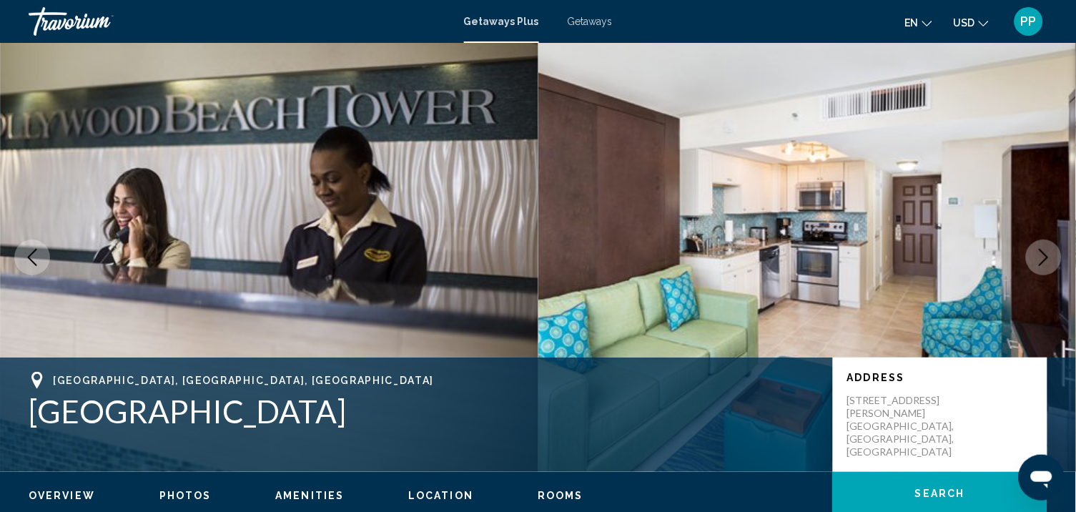
click at [1056, 275] on button "Next image" at bounding box center [1044, 258] width 36 height 36
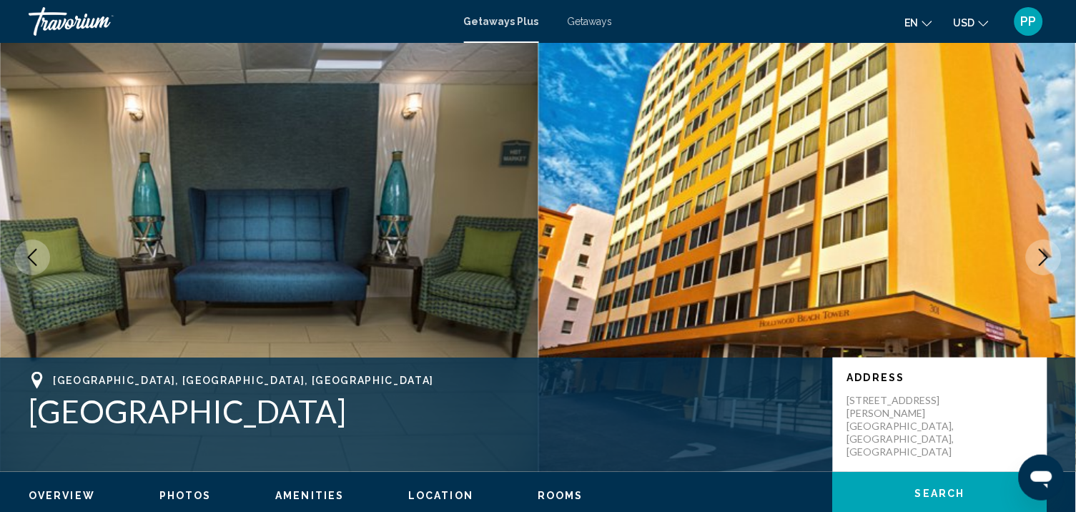
click at [1056, 275] on button "Next image" at bounding box center [1044, 258] width 36 height 36
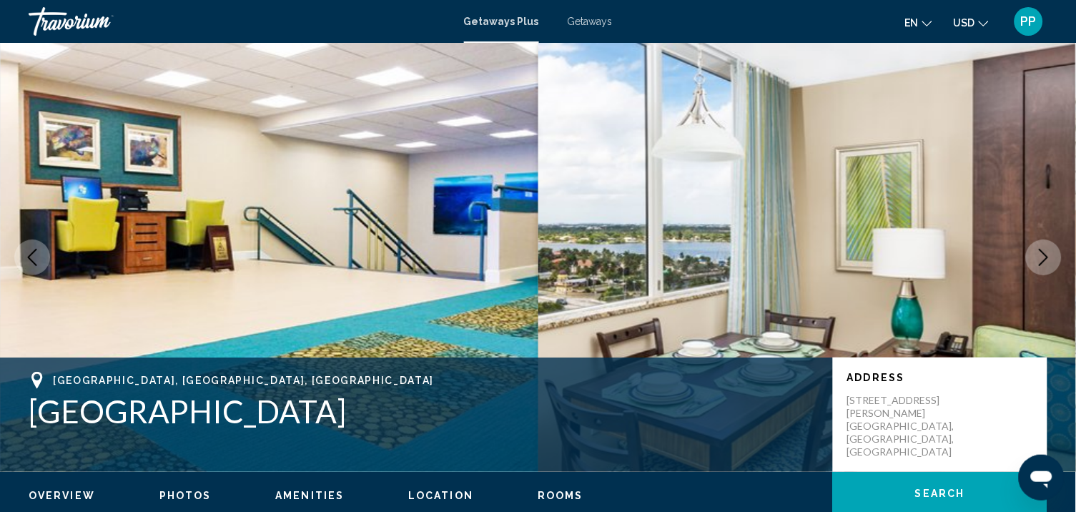
click at [1056, 275] on button "Next image" at bounding box center [1044, 258] width 36 height 36
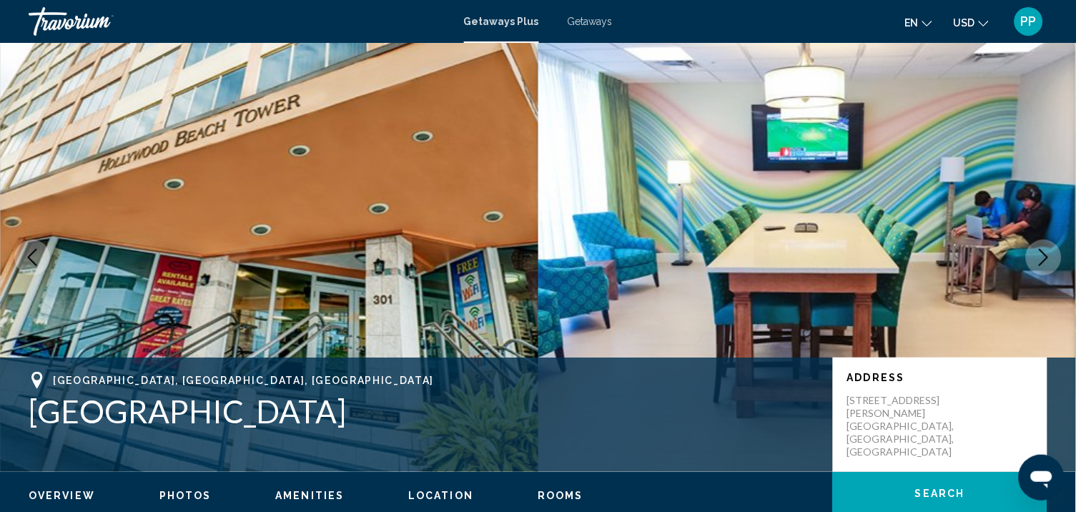
click at [1056, 275] on button "Next image" at bounding box center [1044, 258] width 36 height 36
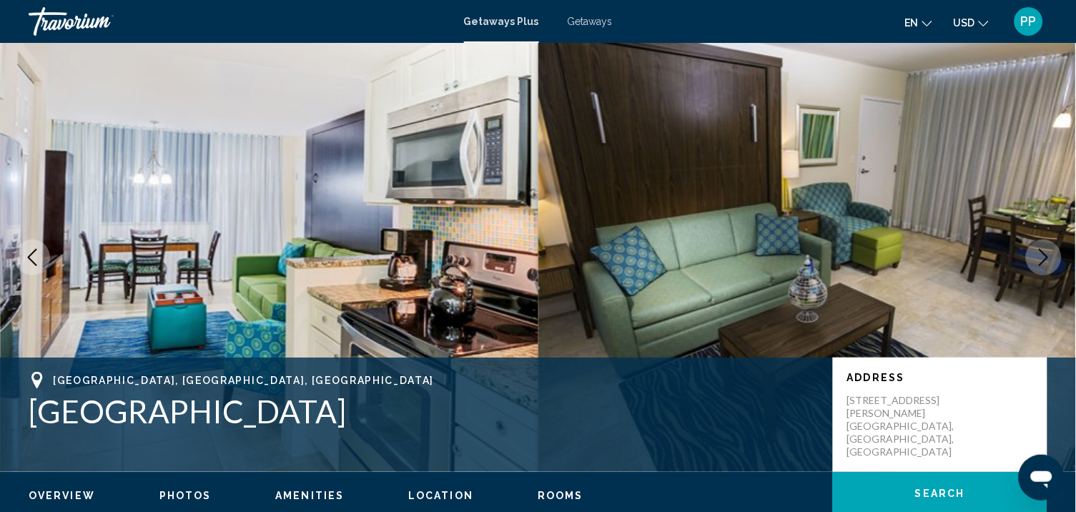
click at [1056, 285] on img "Main content" at bounding box center [807, 257] width 538 height 429
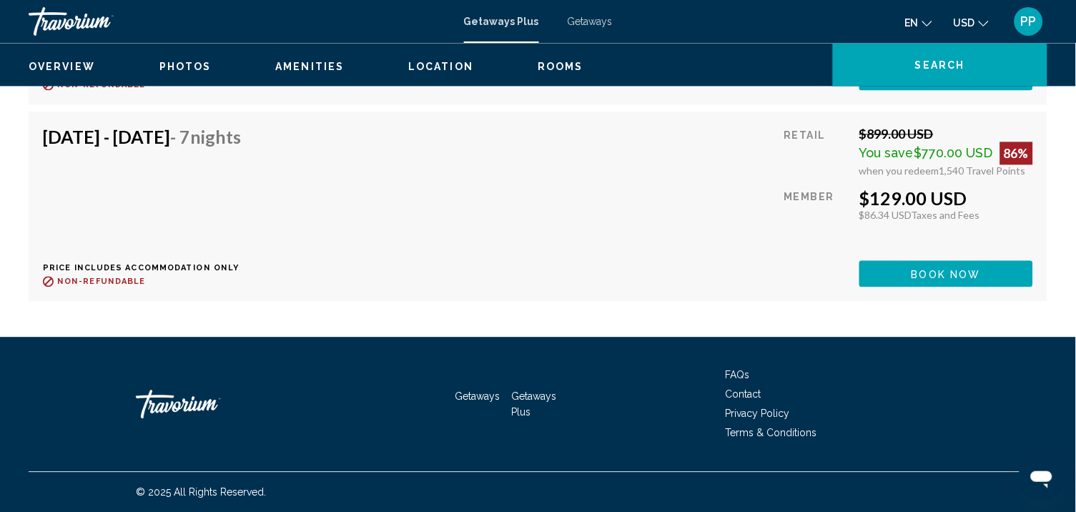
scroll to position [8256, 0]
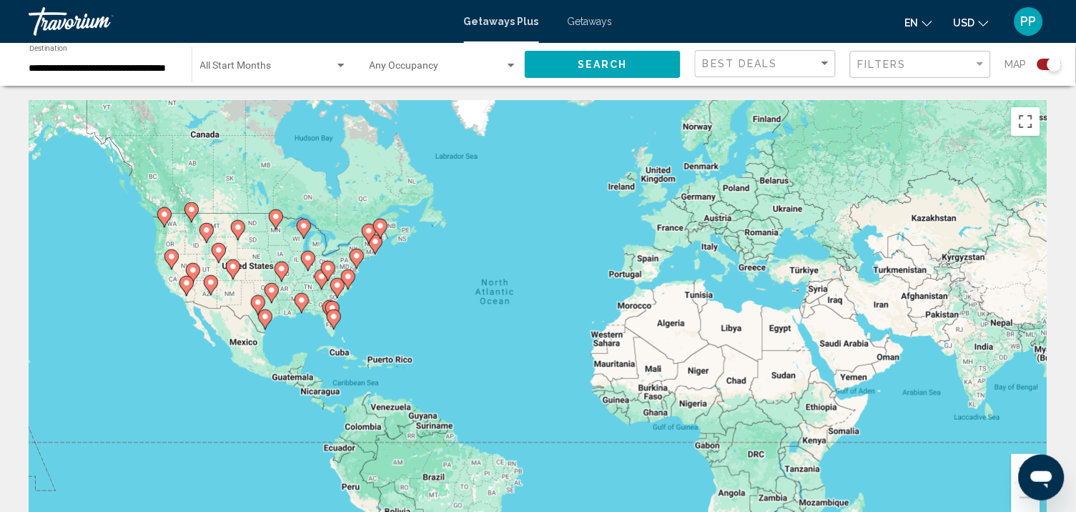
click at [116, 6] on div "Getaways Plus Getaways en English Español Français Italiano Português русский U…" at bounding box center [538, 21] width 1076 height 30
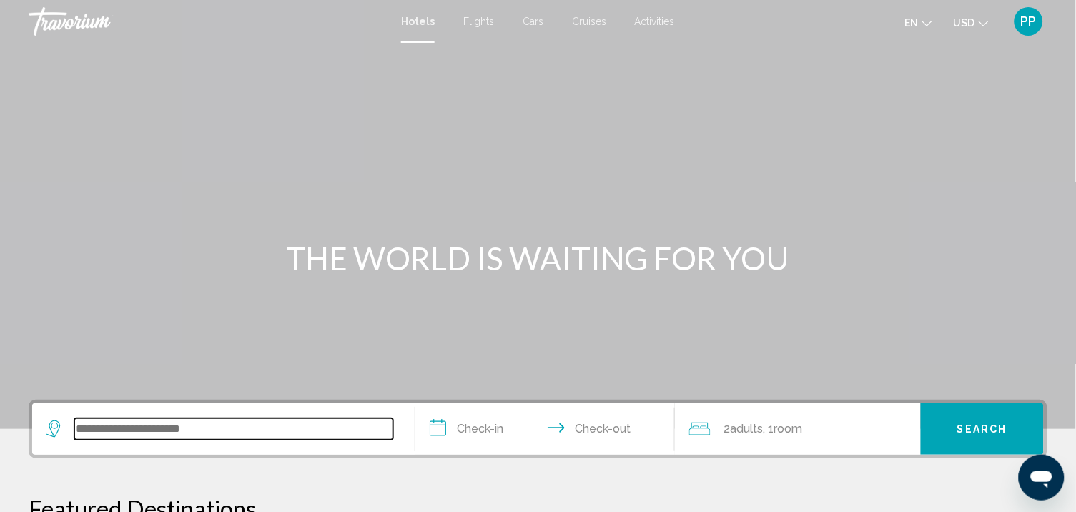
click at [84, 440] on input "Search widget" at bounding box center [233, 428] width 319 height 21
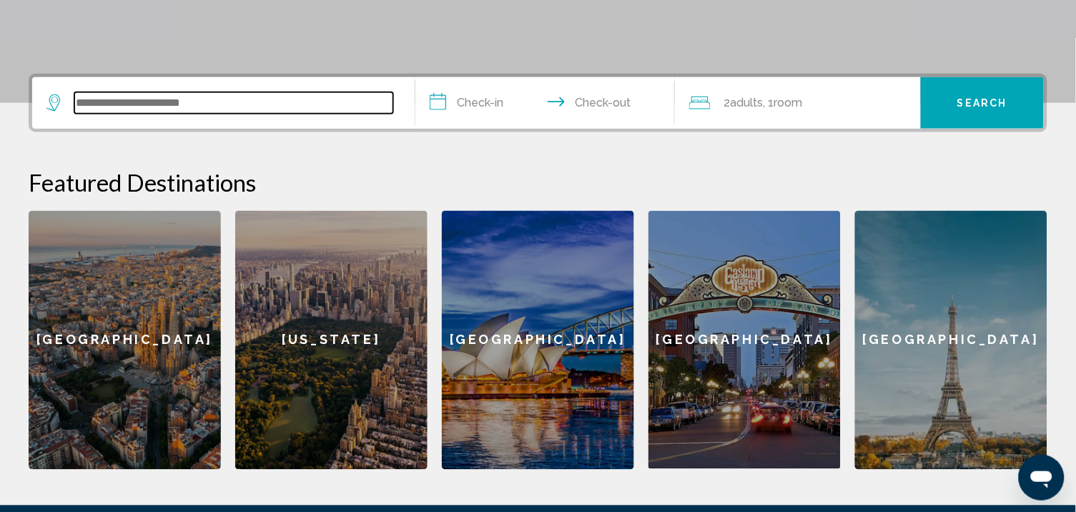
scroll to position [374, 0]
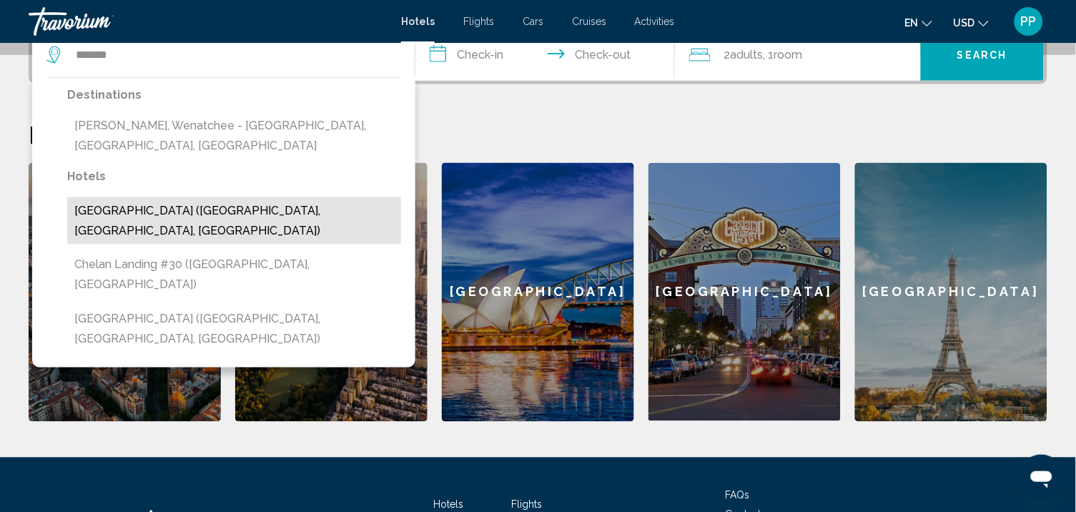
click at [277, 226] on button "[GEOGRAPHIC_DATA] ([GEOGRAPHIC_DATA], [GEOGRAPHIC_DATA], [GEOGRAPHIC_DATA])" at bounding box center [234, 220] width 334 height 47
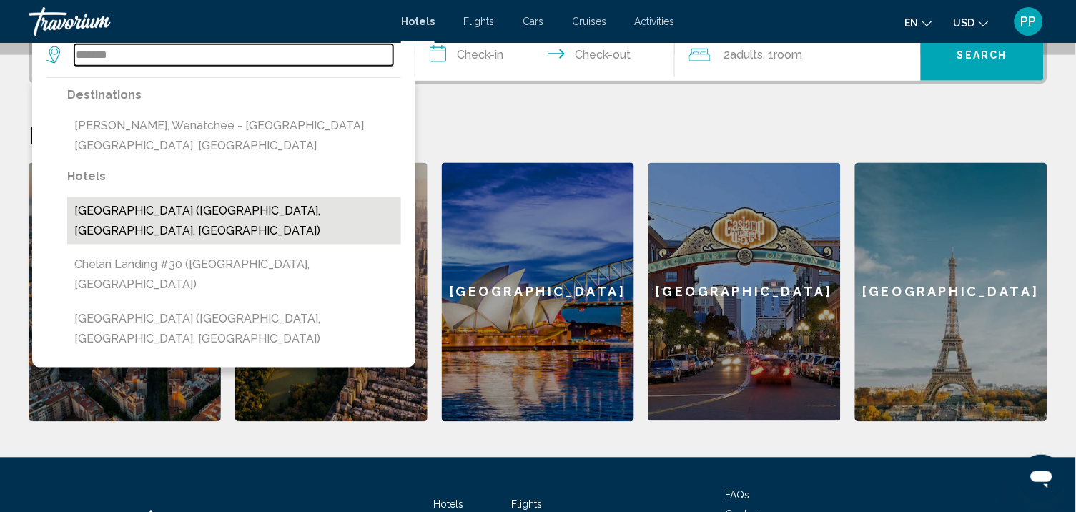
type input "**********"
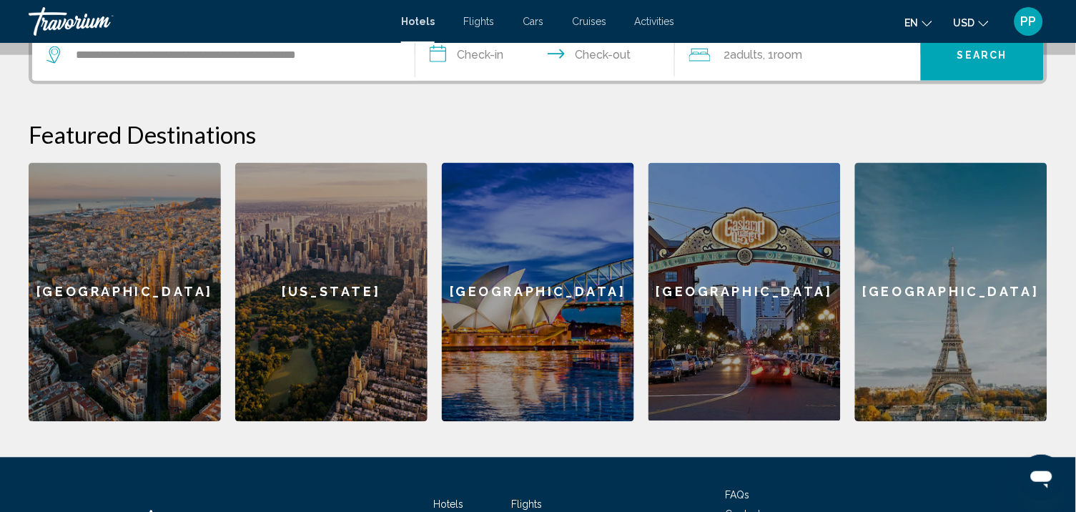
click at [482, 85] on input "**********" at bounding box center [548, 57] width 266 height 56
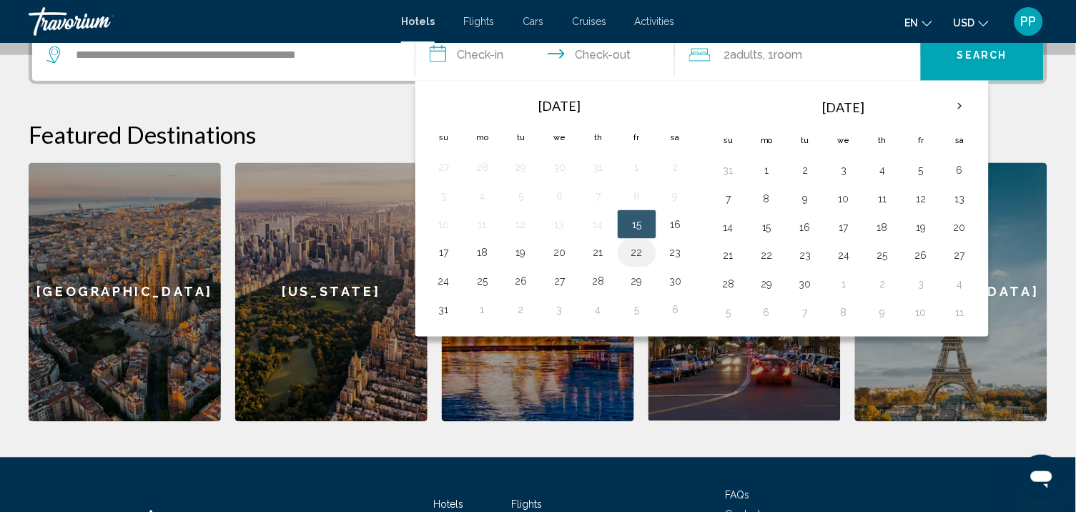
click at [646, 263] on button "22" at bounding box center [637, 253] width 23 height 20
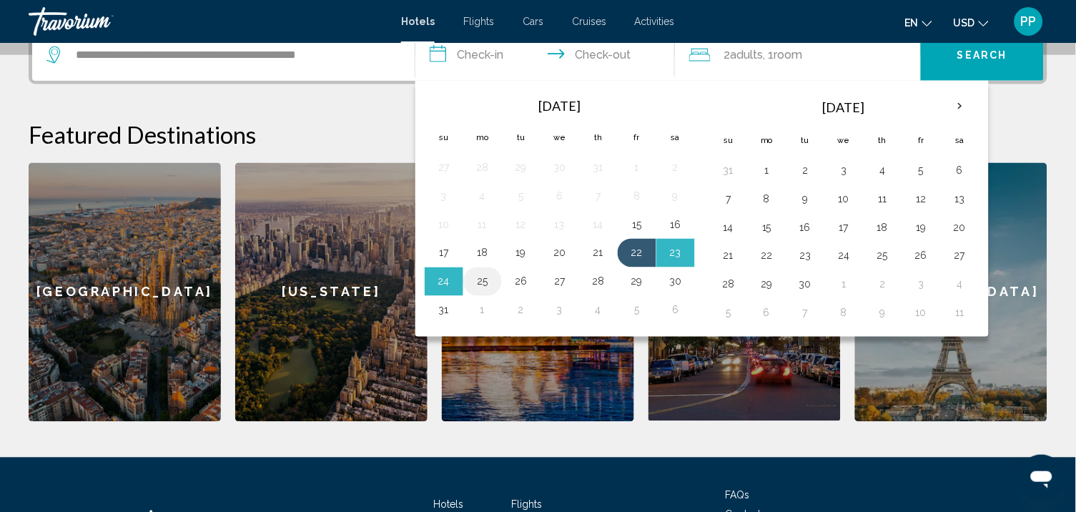
click at [497, 296] on td "25" at bounding box center [482, 281] width 39 height 29
click at [606, 292] on button "28" at bounding box center [598, 282] width 23 height 20
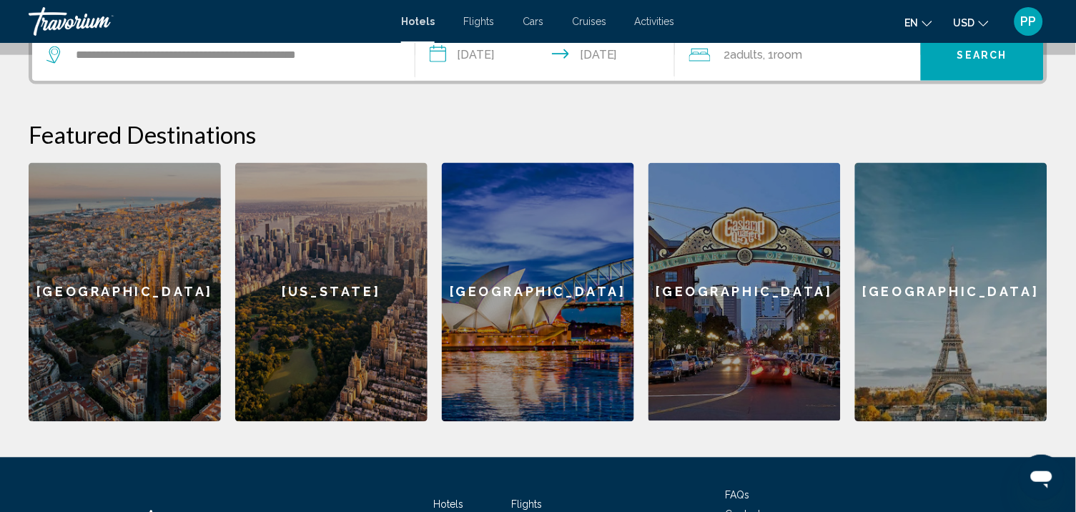
click at [485, 79] on input "**********" at bounding box center [548, 57] width 266 height 56
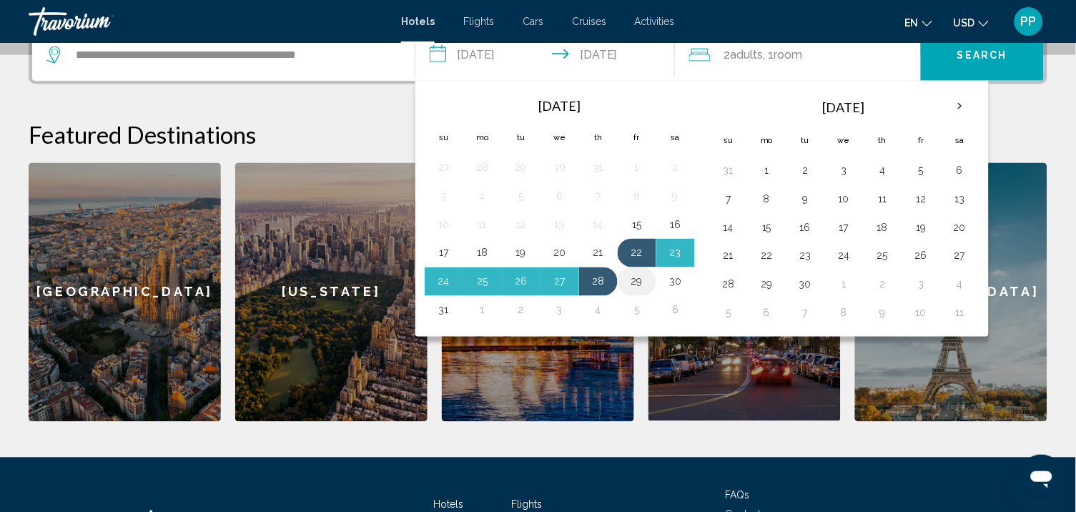
click at [640, 292] on button "29" at bounding box center [637, 282] width 23 height 20
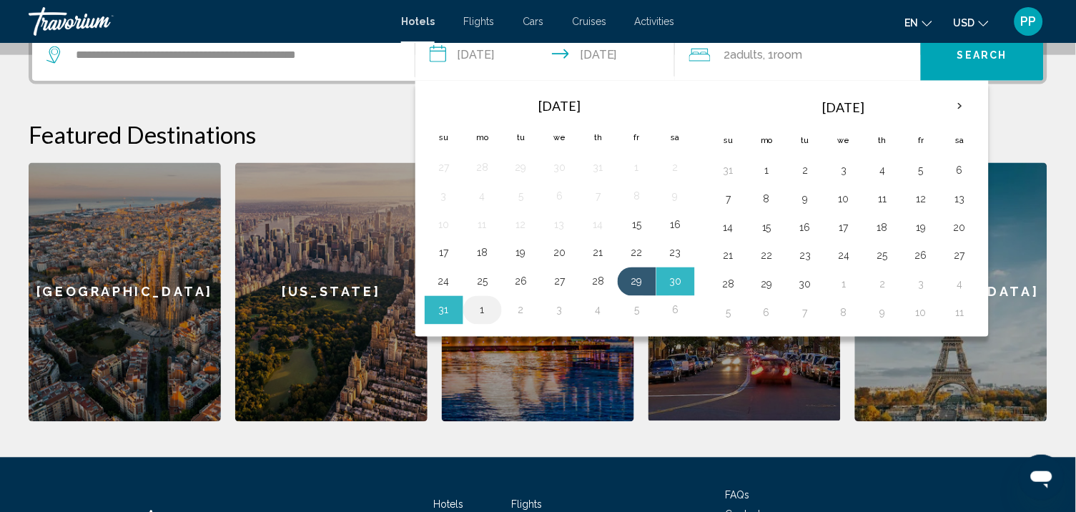
click at [499, 325] on td "1" at bounding box center [482, 310] width 39 height 29
click at [485, 320] on button "1" at bounding box center [482, 310] width 23 height 20
type input "**********"
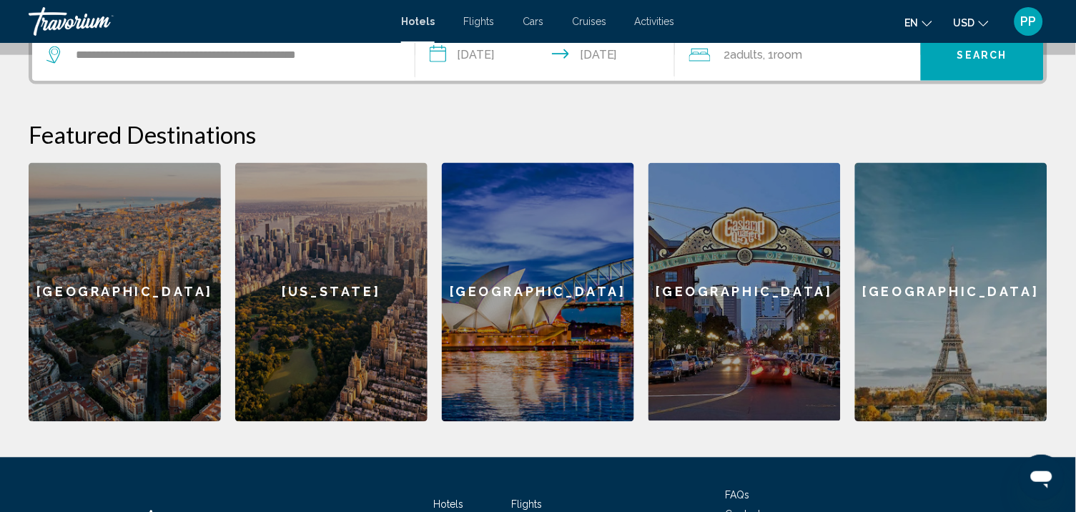
click at [998, 62] on span "Search" at bounding box center [983, 55] width 50 height 11
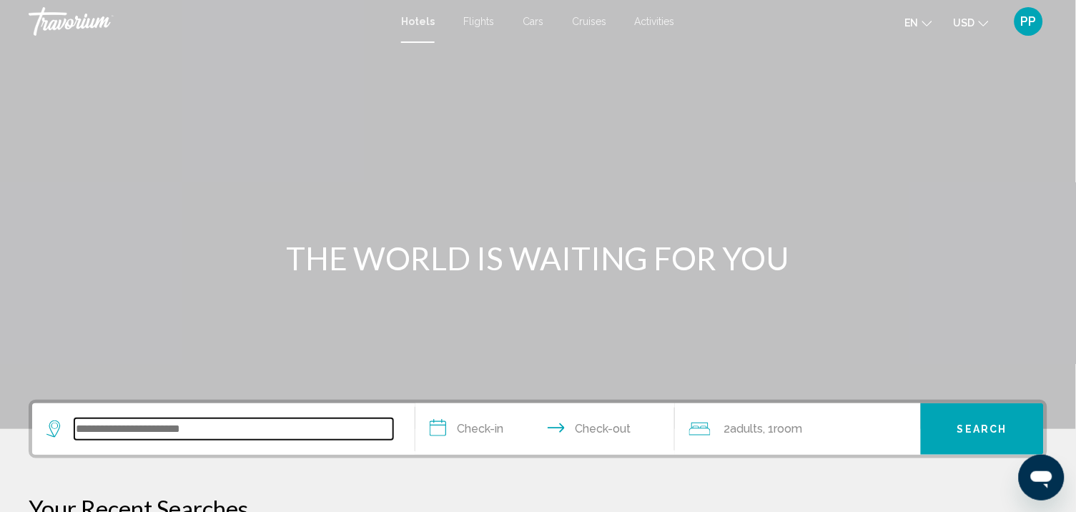
click at [163, 440] on input "Search widget" at bounding box center [233, 428] width 319 height 21
